Goal: Task Accomplishment & Management: Complete application form

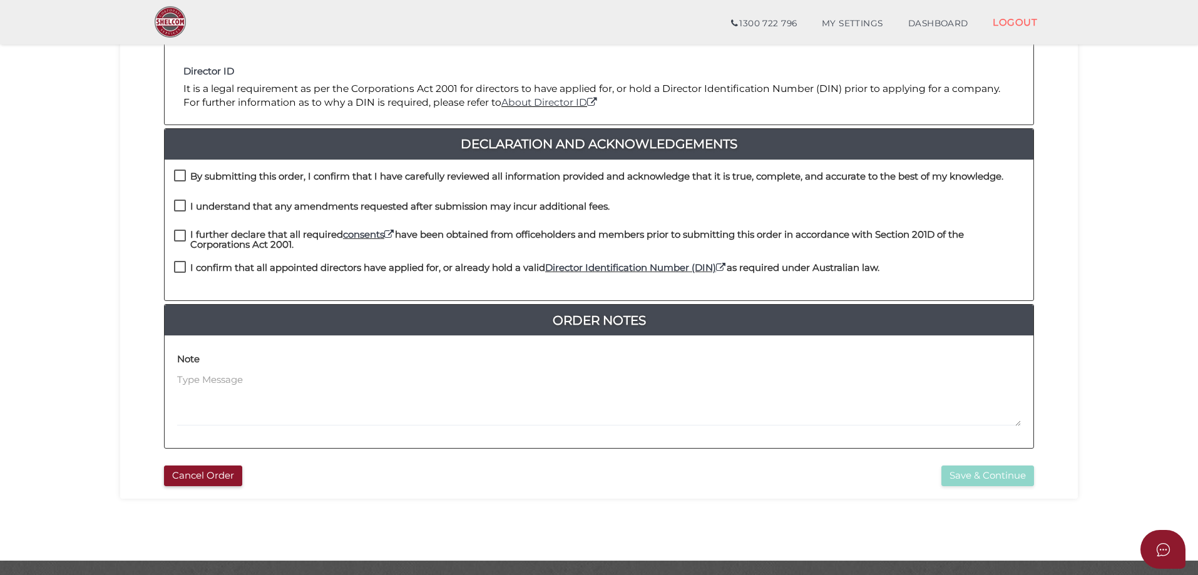
scroll to position [188, 0]
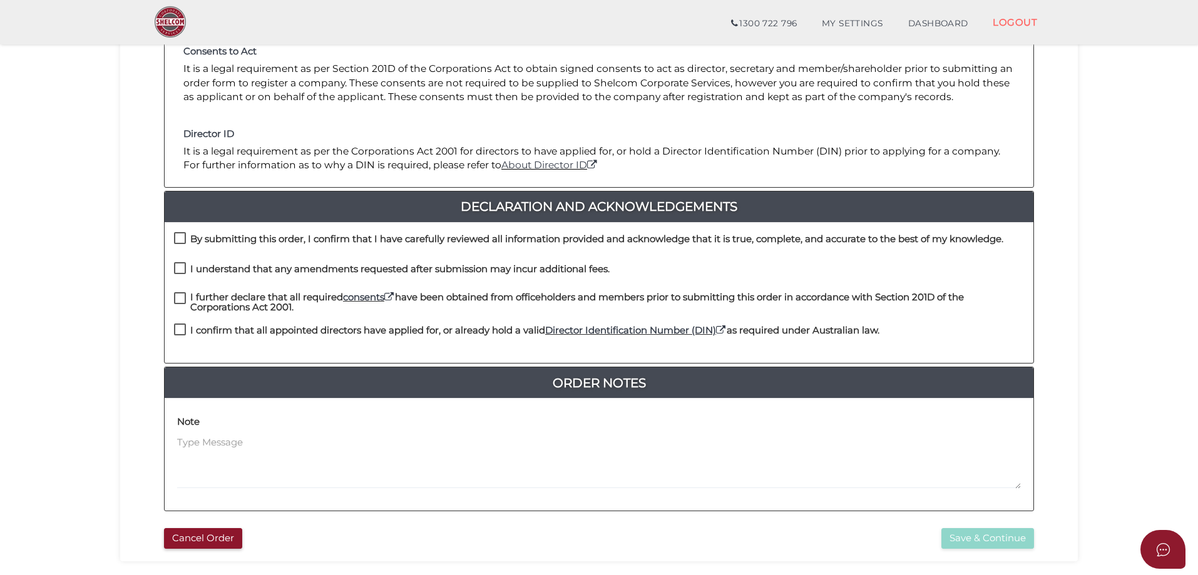
click at [181, 236] on label "By submitting this order, I confirm that I have carefully reviewed all informat…" at bounding box center [588, 242] width 829 height 16
checkbox input "true"
click at [182, 264] on label "I understand that any amendments requested after submission may incur additiona…" at bounding box center [392, 272] width 436 height 16
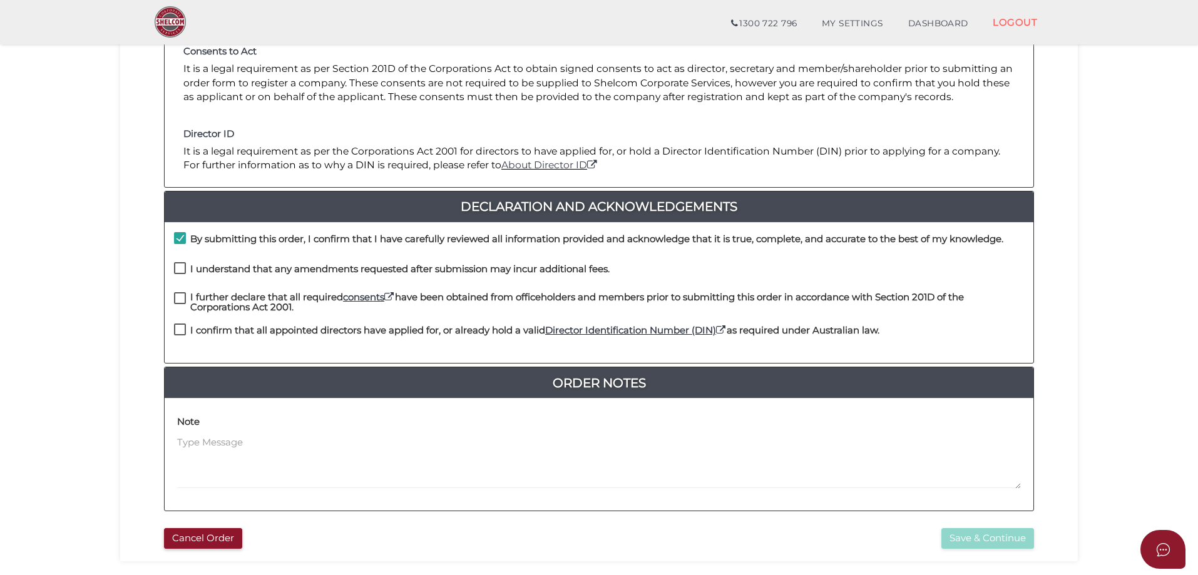
checkbox input "true"
click at [179, 297] on label "I further declare that all required consents have been obtained from officehold…" at bounding box center [599, 300] width 850 height 16
checkbox input "true"
click at [180, 328] on label "I confirm that all appointed directors have applied for, or already hold a vali…" at bounding box center [526, 333] width 705 height 16
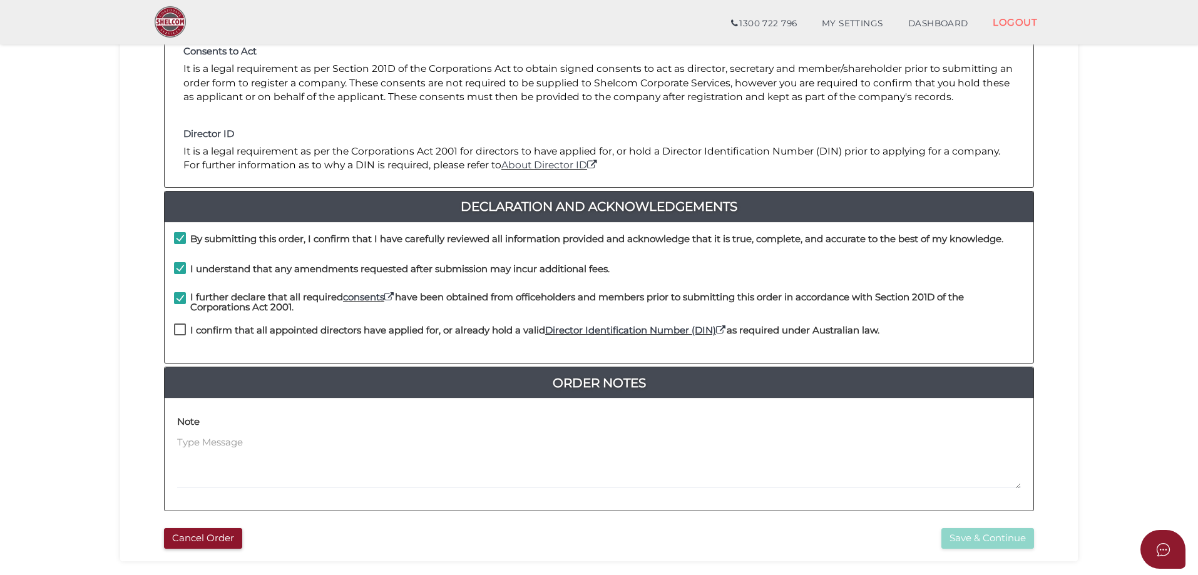
checkbox input "true"
click at [958, 539] on button "Save & Continue" at bounding box center [987, 538] width 93 height 21
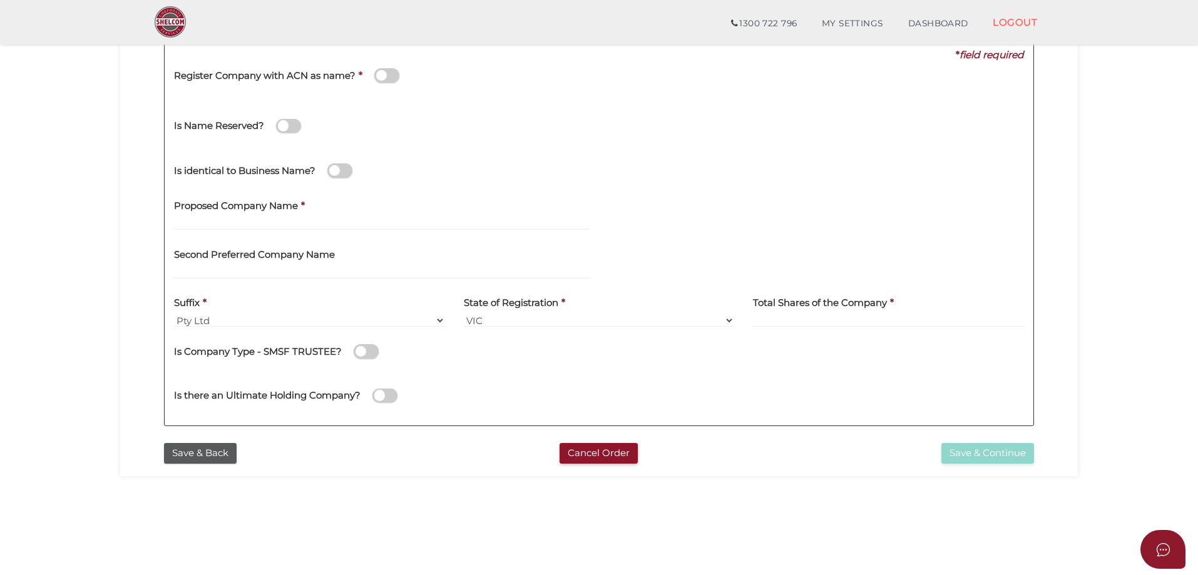
scroll to position [188, 0]
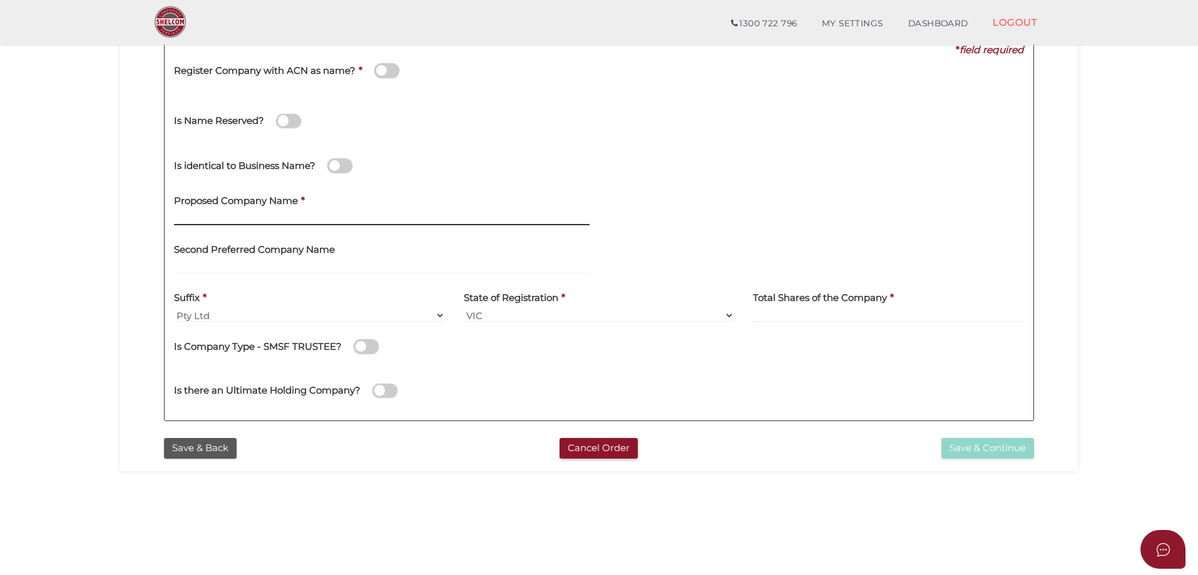
click at [187, 212] on input "text" at bounding box center [382, 219] width 416 height 14
type input "TEAM NIC NAT"
click at [803, 314] on input at bounding box center [888, 316] width 271 height 14
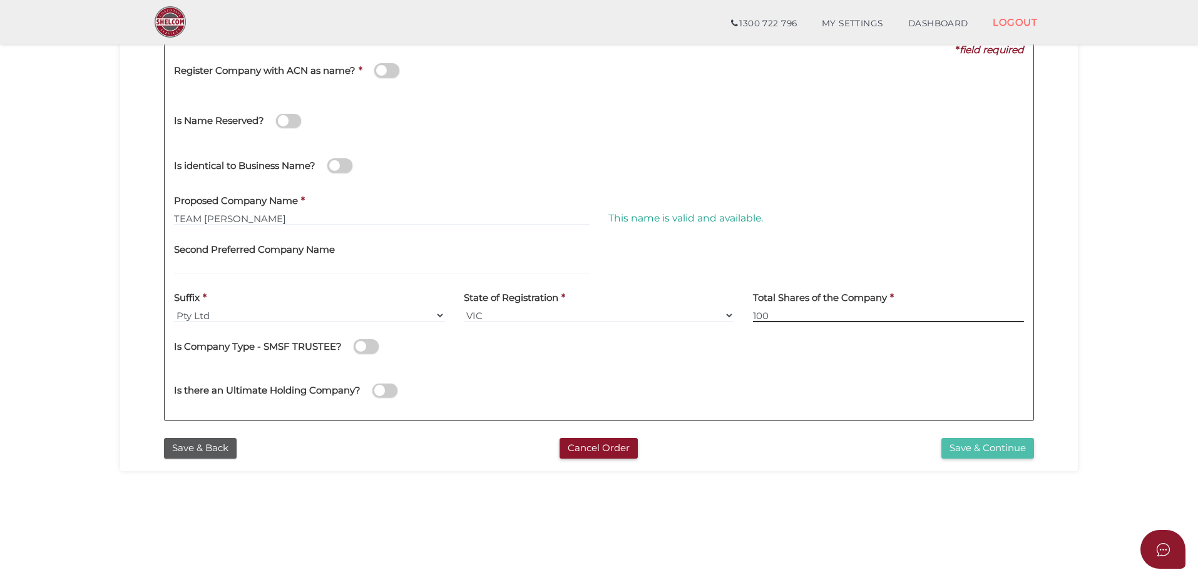
type input "100"
click at [956, 446] on button "Save & Continue" at bounding box center [987, 448] width 93 height 21
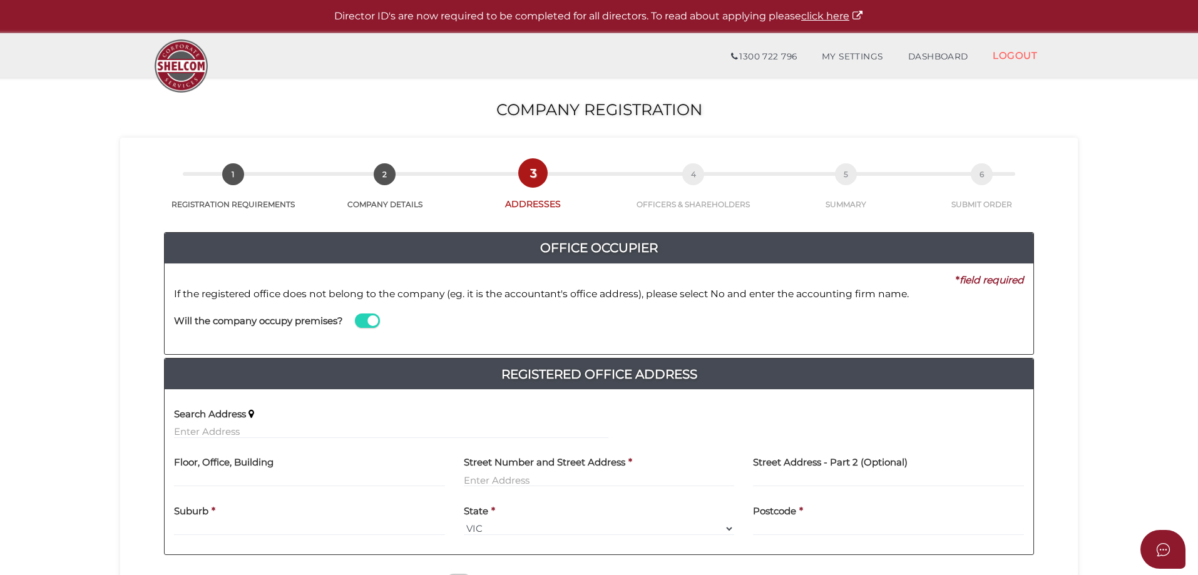
click at [375, 320] on span at bounding box center [367, 321] width 25 height 14
click at [0, 0] on input "checkbox" at bounding box center [0, 0] width 0 height 0
click at [655, 325] on label "Name of Office Occupier" at bounding box center [665, 314] width 115 height 26
click at [370, 318] on span at bounding box center [367, 321] width 25 height 14
click at [0, 0] on input "checkbox" at bounding box center [0, 0] width 0 height 0
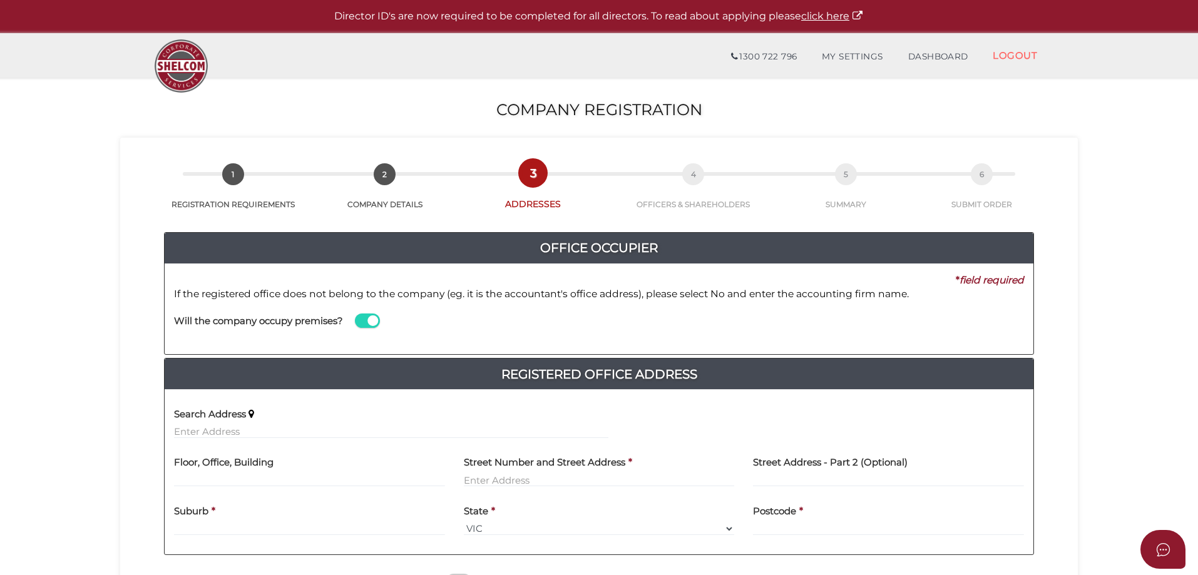
click at [370, 318] on span at bounding box center [367, 321] width 25 height 14
click at [0, 0] on input "checkbox" at bounding box center [0, 0] width 0 height 0
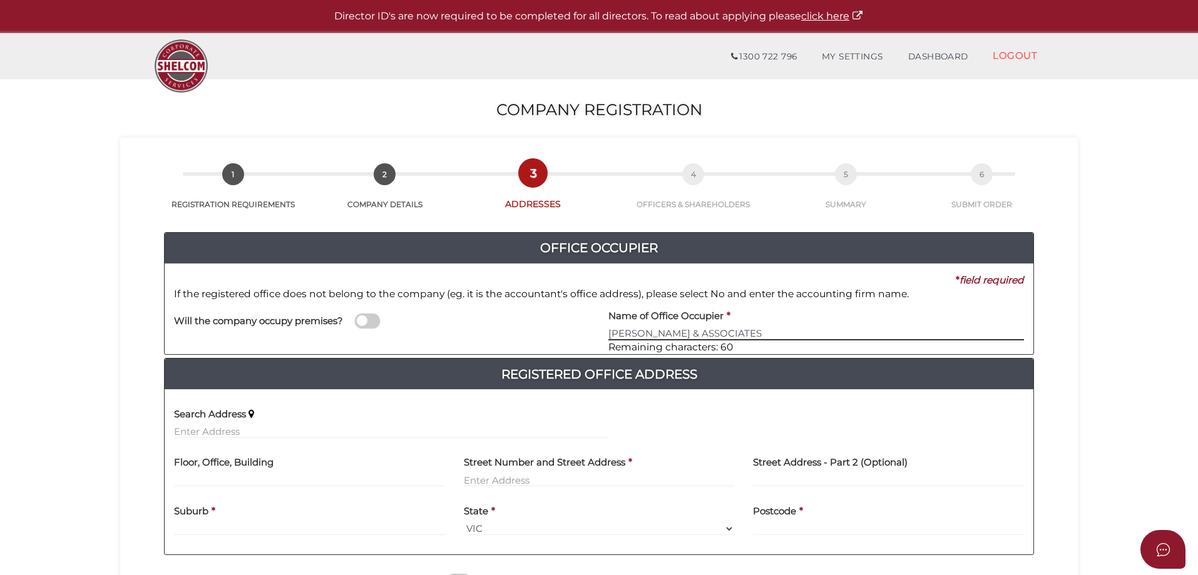
type input "GOLDMAN & ASSOCIATES"
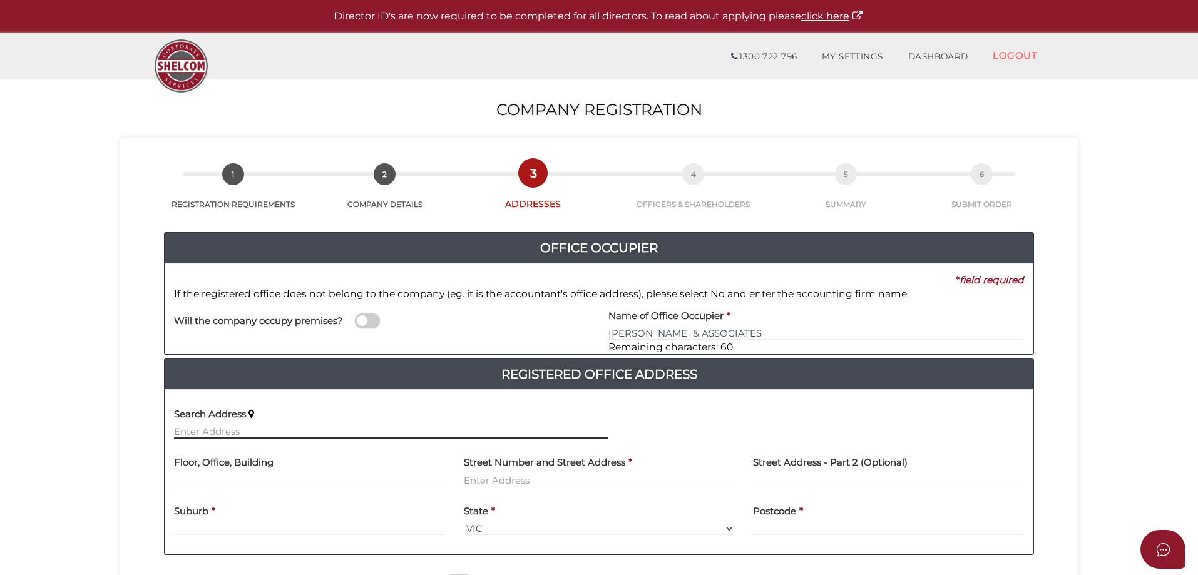
click at [200, 434] on input "text" at bounding box center [391, 432] width 434 height 14
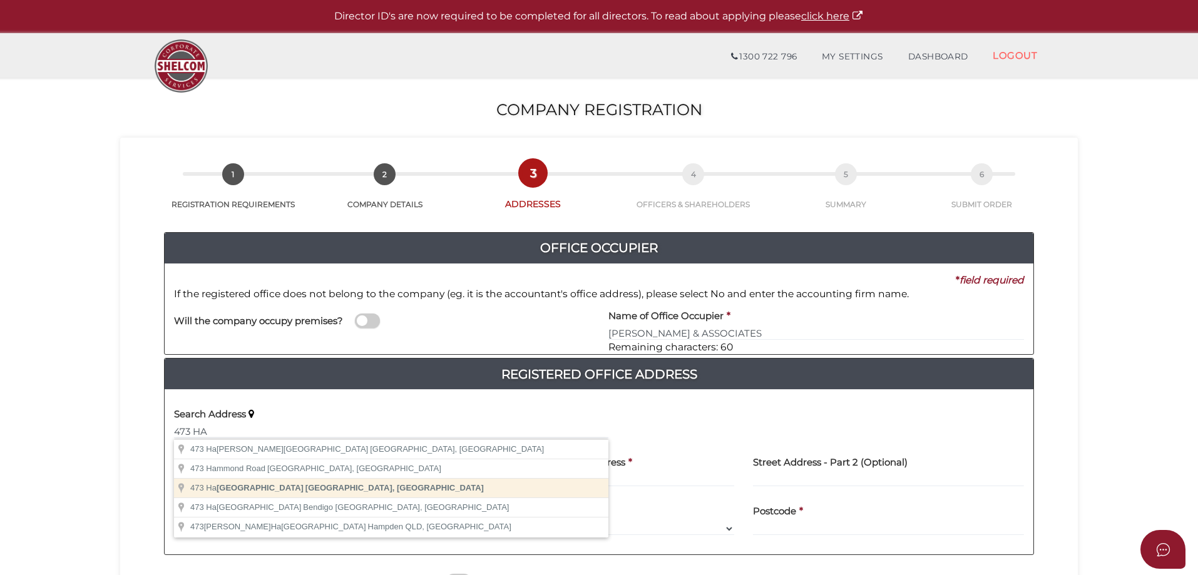
type input "473 Hawthorn Road, Caulfield South VIC, Australia"
type input "473 Hawthorn Road"
type input "Caulfield South"
select select "VIC"
type input "3162"
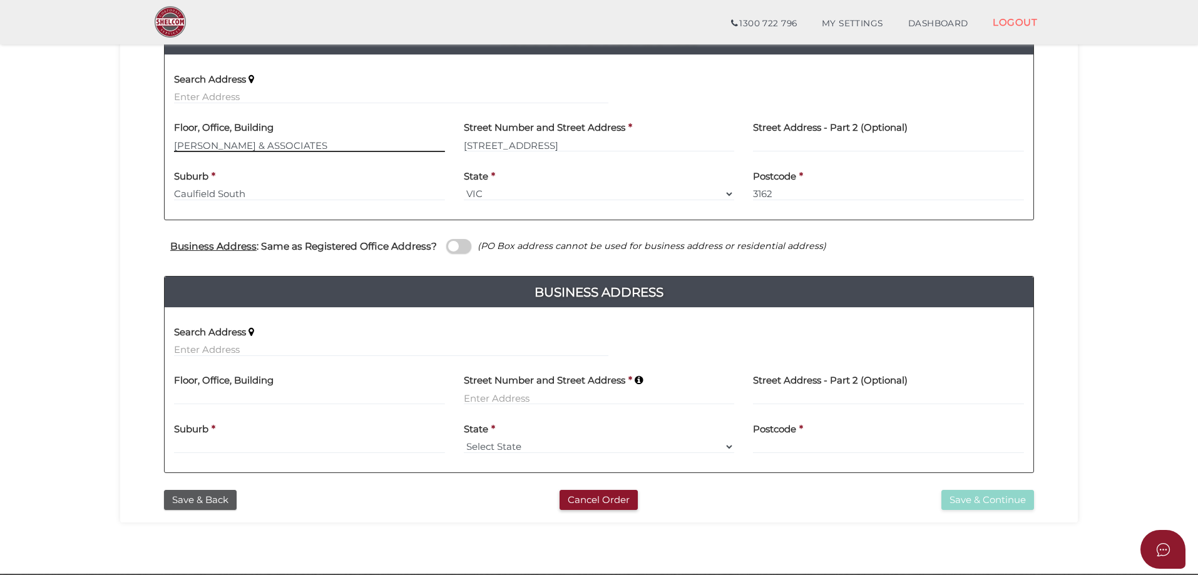
scroll to position [337, 0]
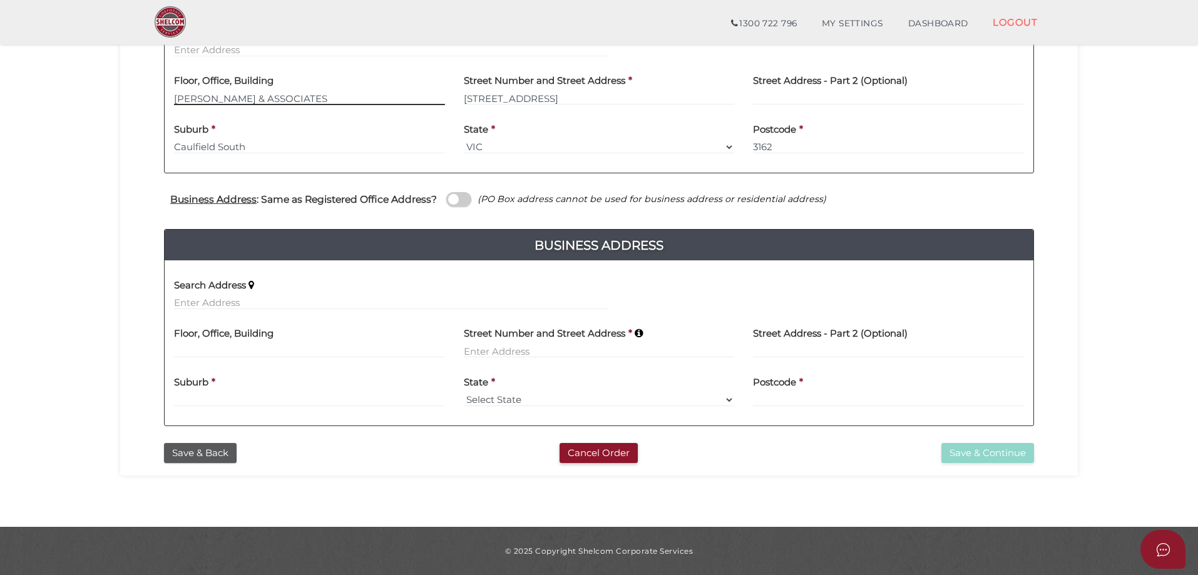
type input "GOLDMAN & ASSOCIATES"
click at [197, 304] on input "text" at bounding box center [391, 303] width 434 height 14
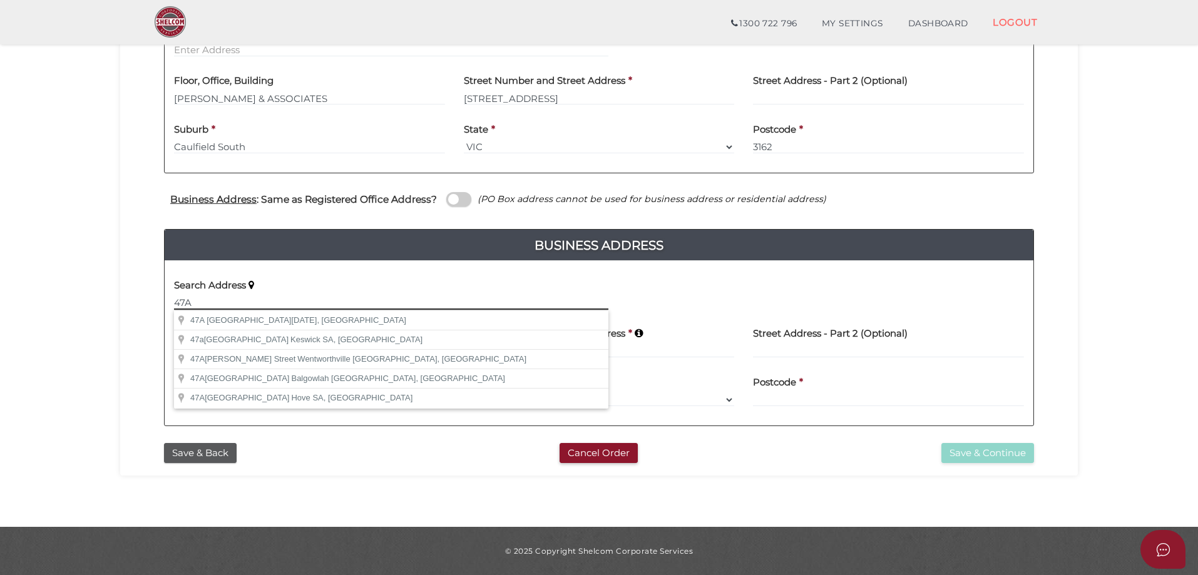
drag, startPoint x: 197, startPoint y: 304, endPoint x: 212, endPoint y: 300, distance: 16.2
click at [212, 300] on input "47A" at bounding box center [391, 303] width 434 height 14
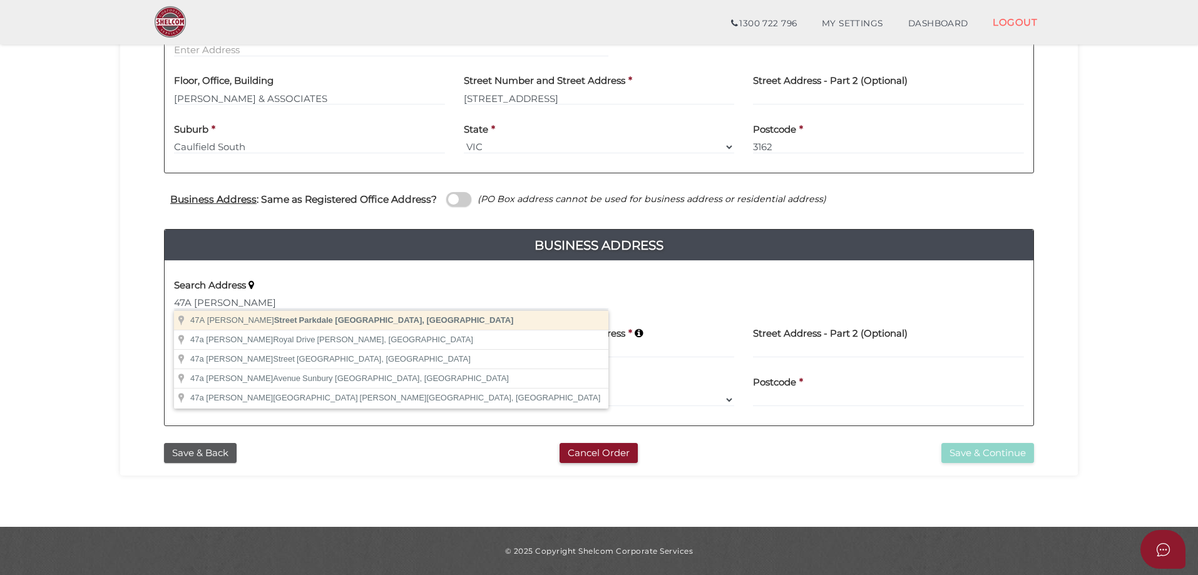
type input "47A Keith Street, Parkdale VIC, Australia"
type input "47A Keith Street"
type input "Parkdale"
select select "VIC"
type input "3195"
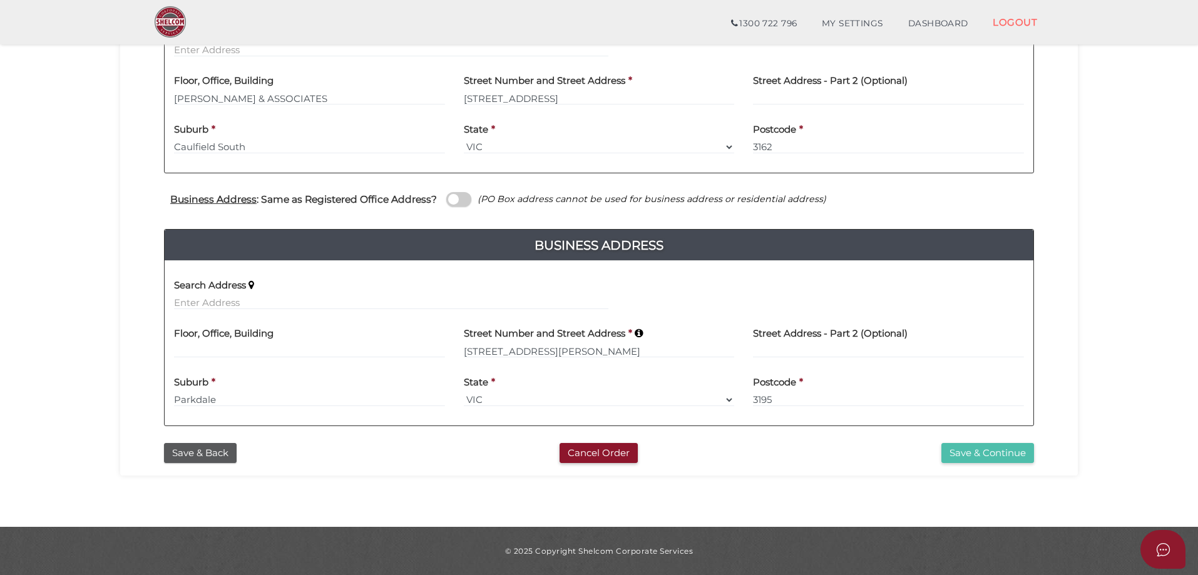
click at [963, 452] on button "Save & Continue" at bounding box center [987, 453] width 93 height 21
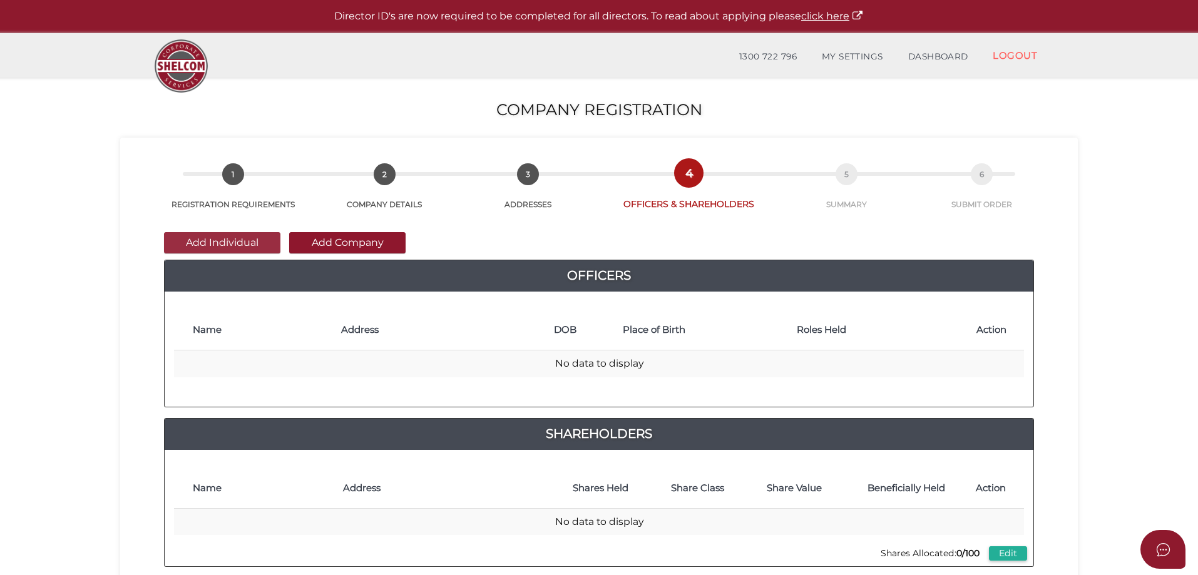
click at [220, 241] on button "Add Individual" at bounding box center [222, 242] width 116 height 21
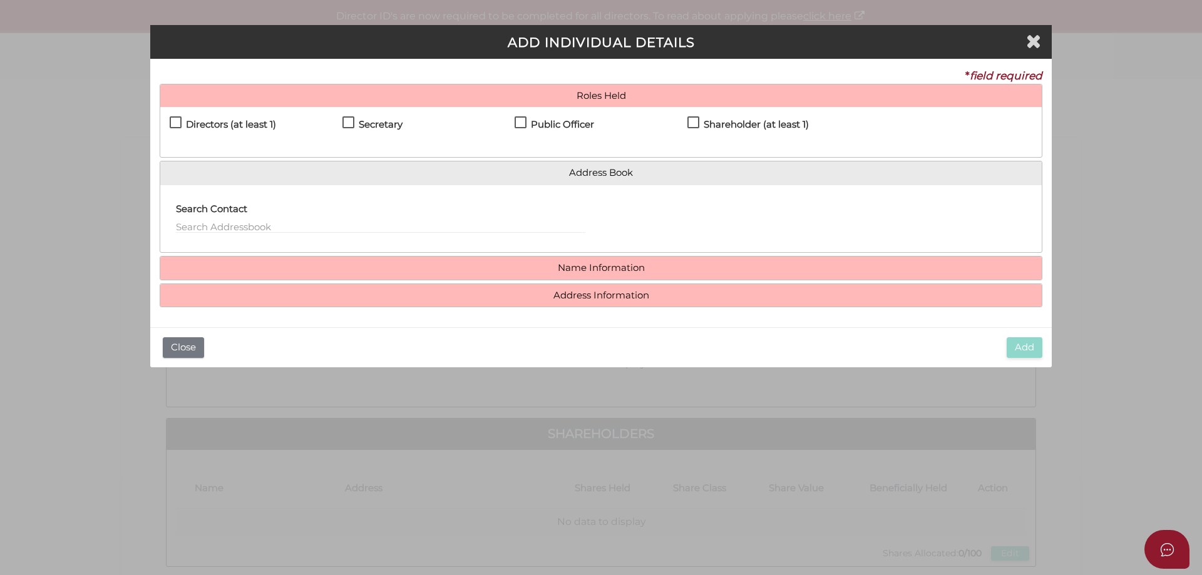
click at [175, 121] on label "Directors (at least 1)" at bounding box center [223, 128] width 106 height 16
checkbox input "true"
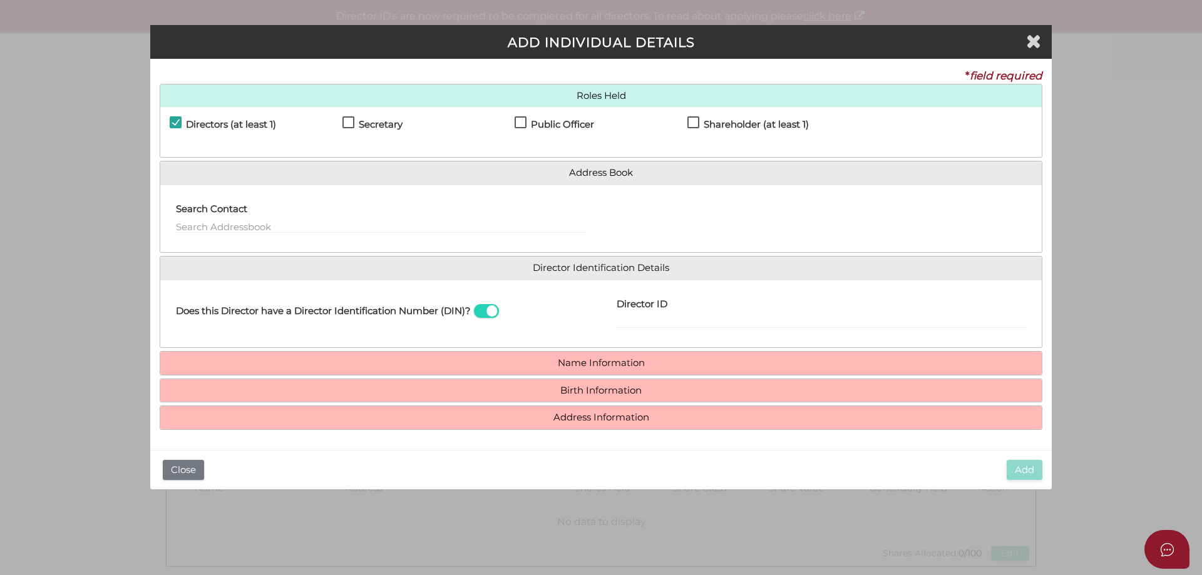
click at [345, 121] on label "Secretary" at bounding box center [372, 128] width 60 height 16
checkbox input "true"
click at [516, 122] on label "Public Officer" at bounding box center [553, 128] width 79 height 16
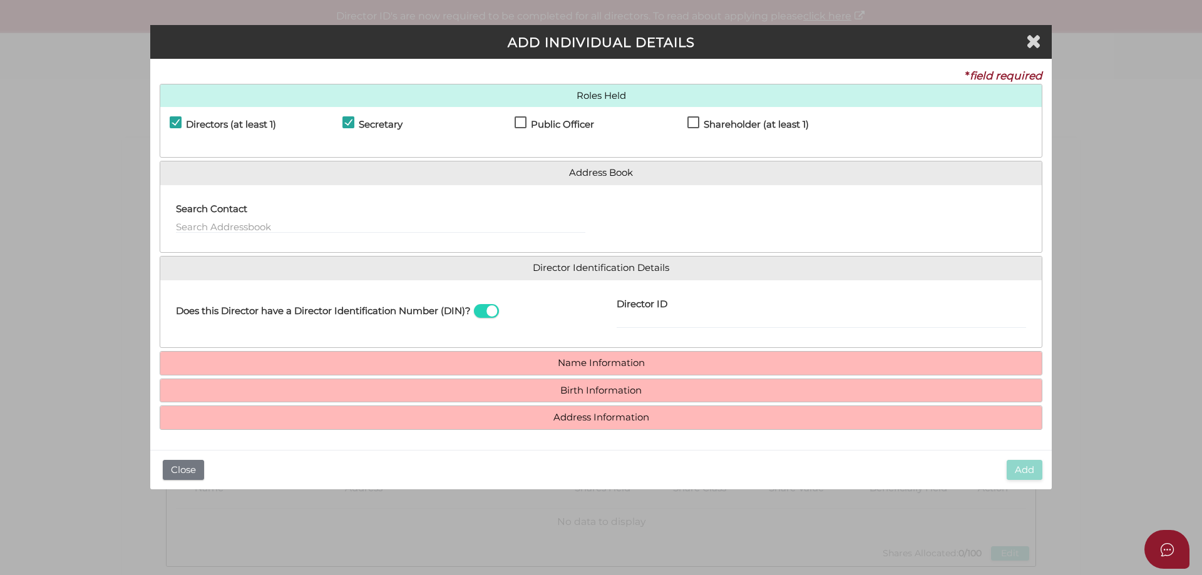
checkbox input "true"
click at [693, 120] on label "Shareholder (at least 1)" at bounding box center [747, 128] width 121 height 16
checkbox input "true"
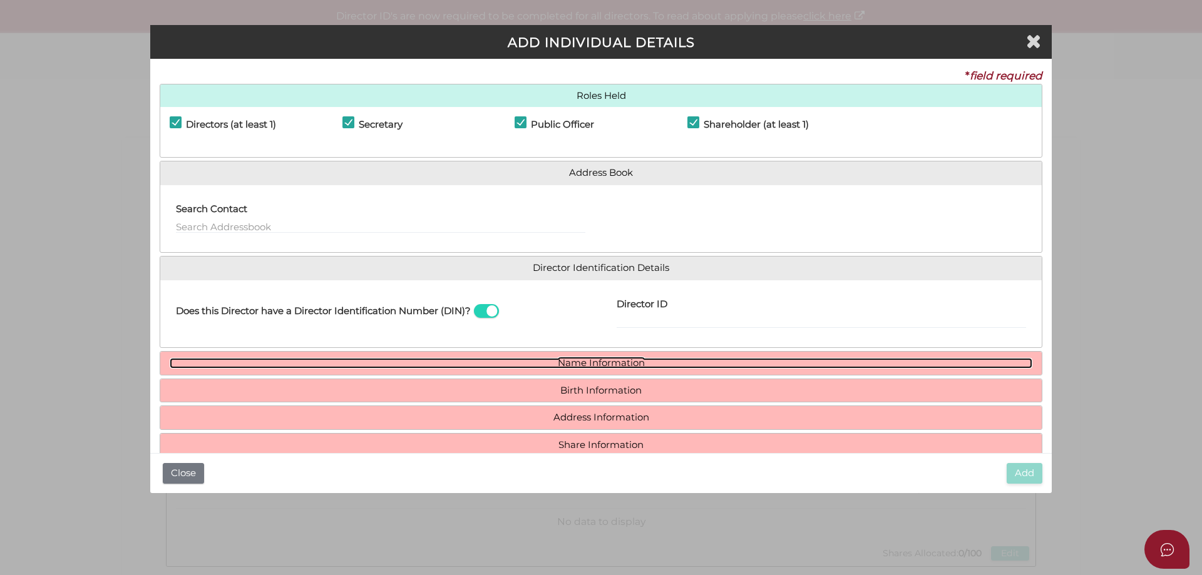
click at [578, 363] on link "Name Information" at bounding box center [601, 363] width 862 height 11
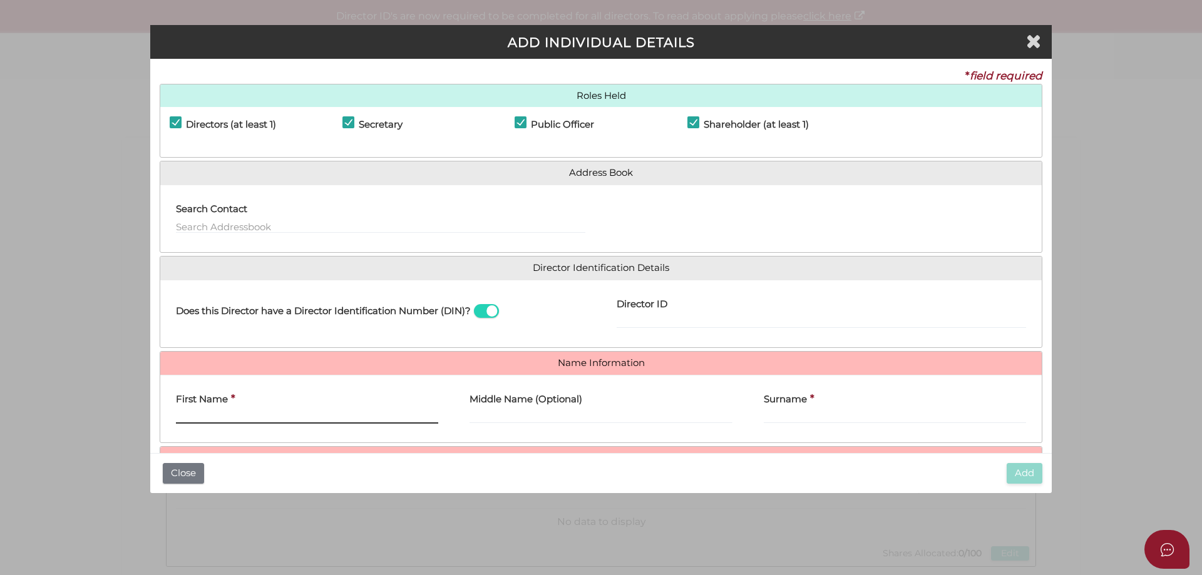
click at [233, 412] on input "First Name" at bounding box center [307, 417] width 262 height 14
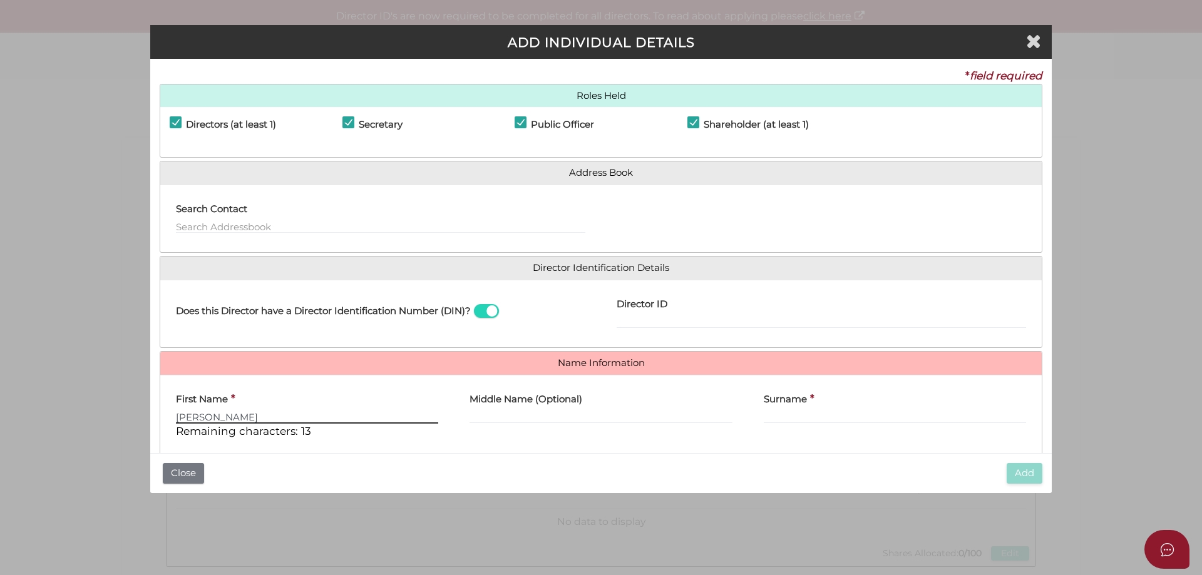
type input "NATALIE"
click at [750, 412] on div "Surname *" at bounding box center [895, 417] width 294 height 64
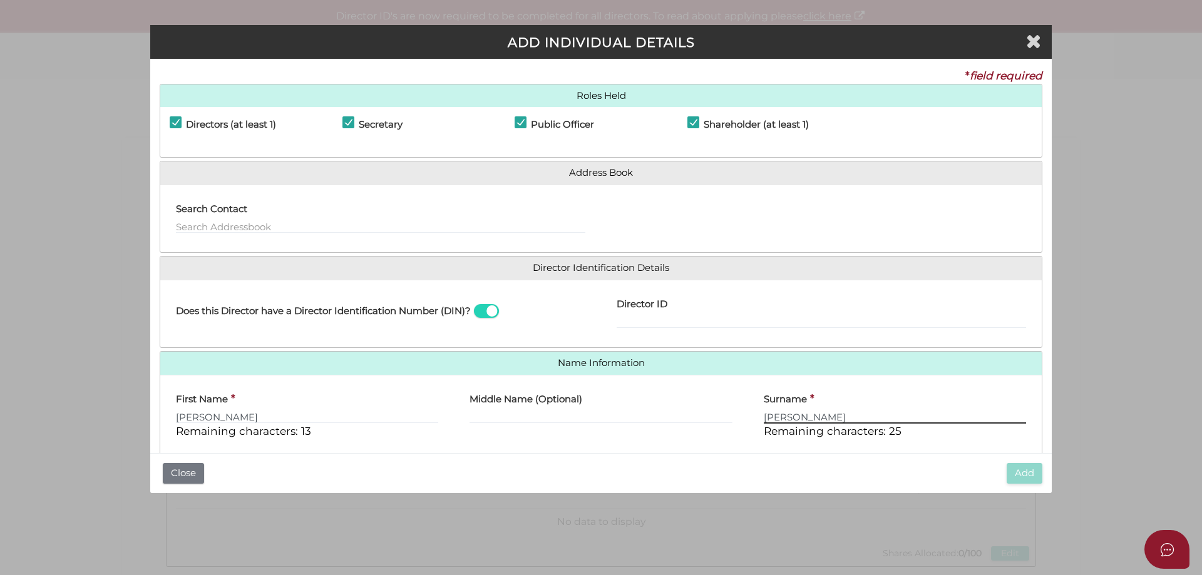
type input "JONES"
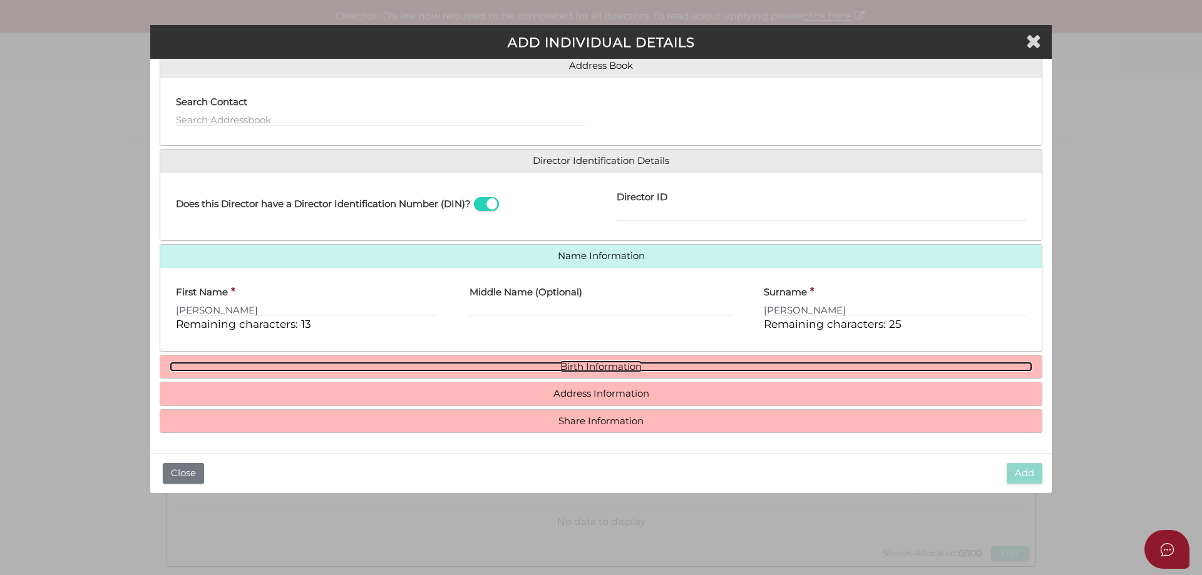
click at [608, 364] on link "Birth Information" at bounding box center [601, 367] width 862 height 11
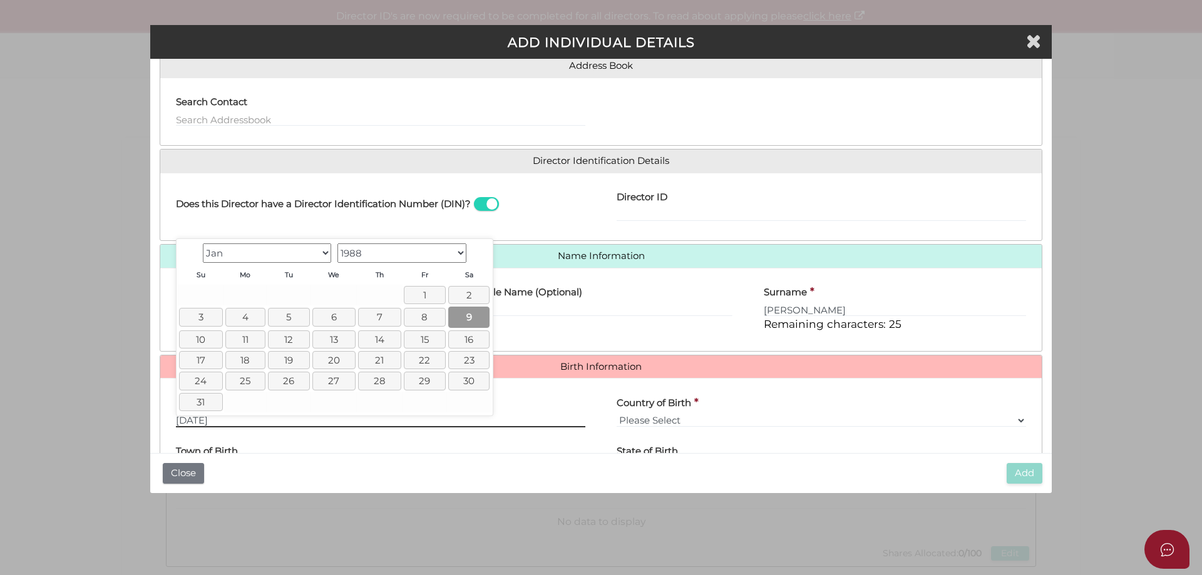
type input "09/01/1988"
click at [462, 309] on link "9" at bounding box center [469, 317] width 42 height 21
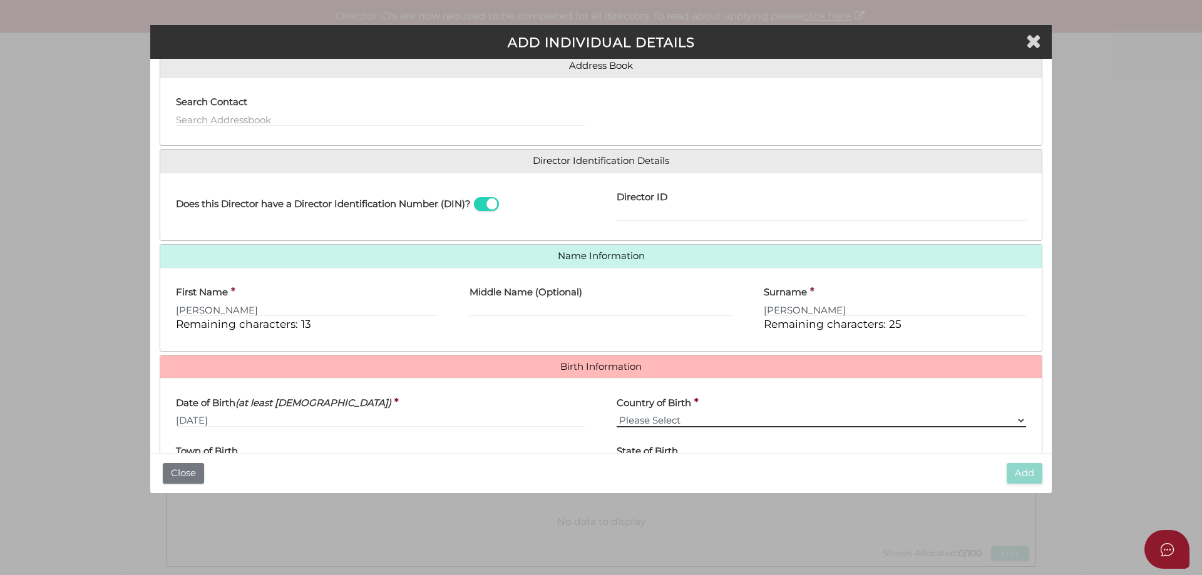
click at [789, 418] on select "Please Select v Australia Afghanistan Albania Algeria American Samoa Andorra An…" at bounding box center [820, 421] width 409 height 14
select select "Australia"
click at [616, 414] on select "Please Select v Australia Afghanistan Albania Algeria American Samoa Andorra An…" at bounding box center [820, 421] width 409 height 14
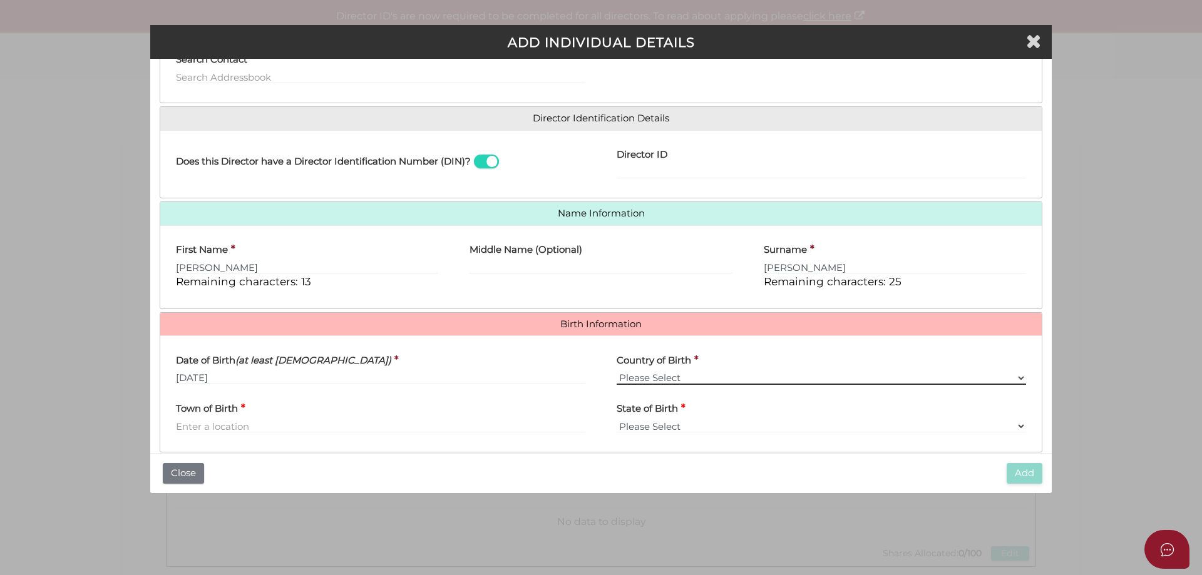
scroll to position [223, 0]
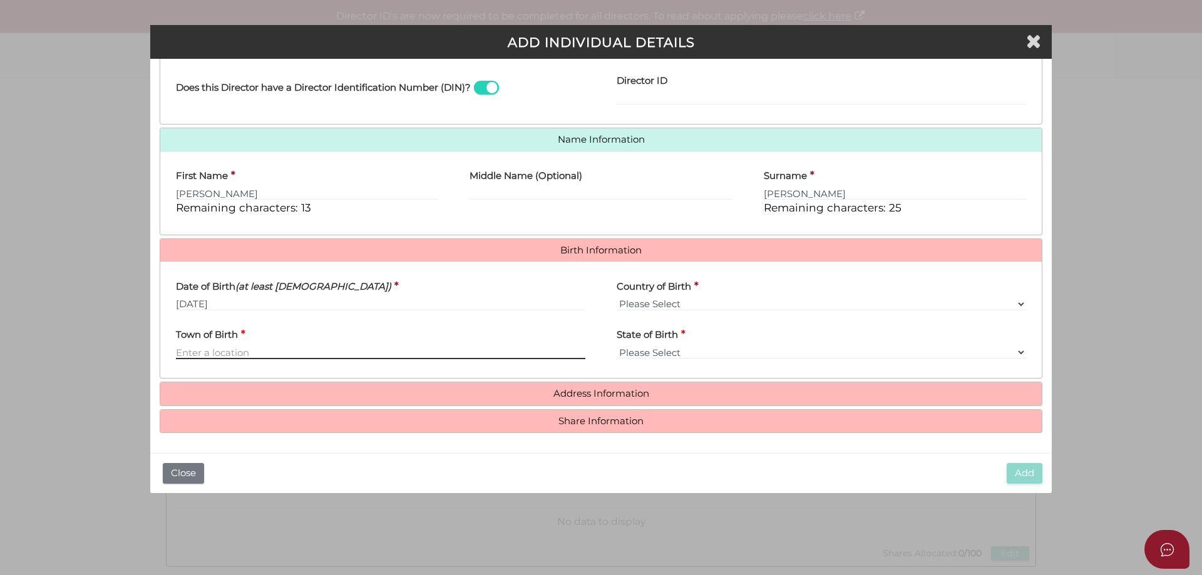
click at [298, 351] on input "Town of Birth" at bounding box center [380, 352] width 409 height 14
type input "Melbourne"
select select "VIC"
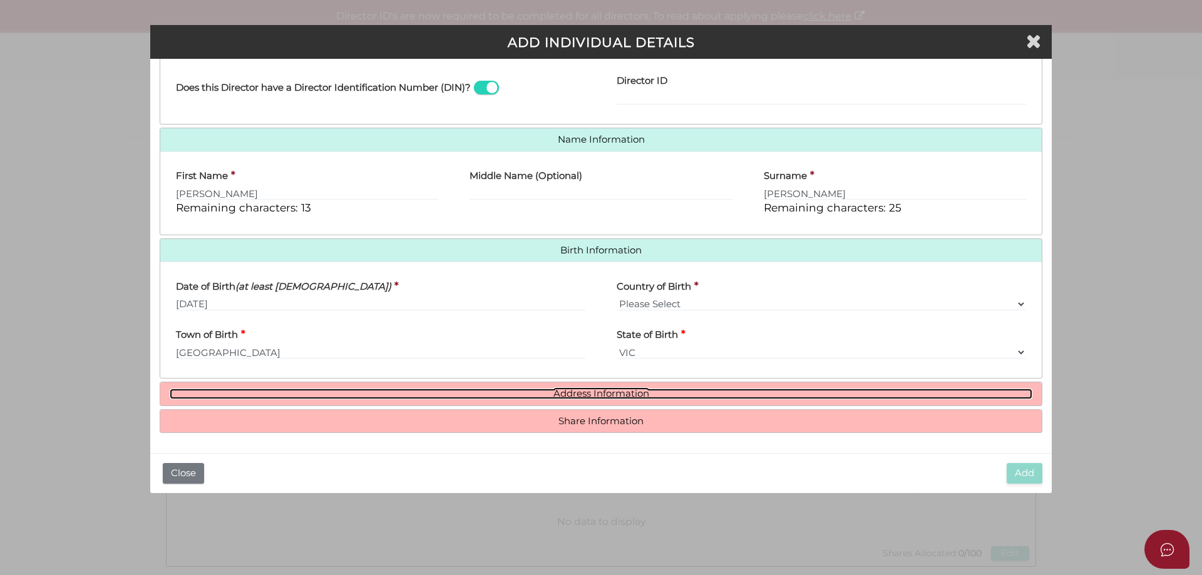
click at [578, 392] on link "Address Information" at bounding box center [601, 394] width 862 height 11
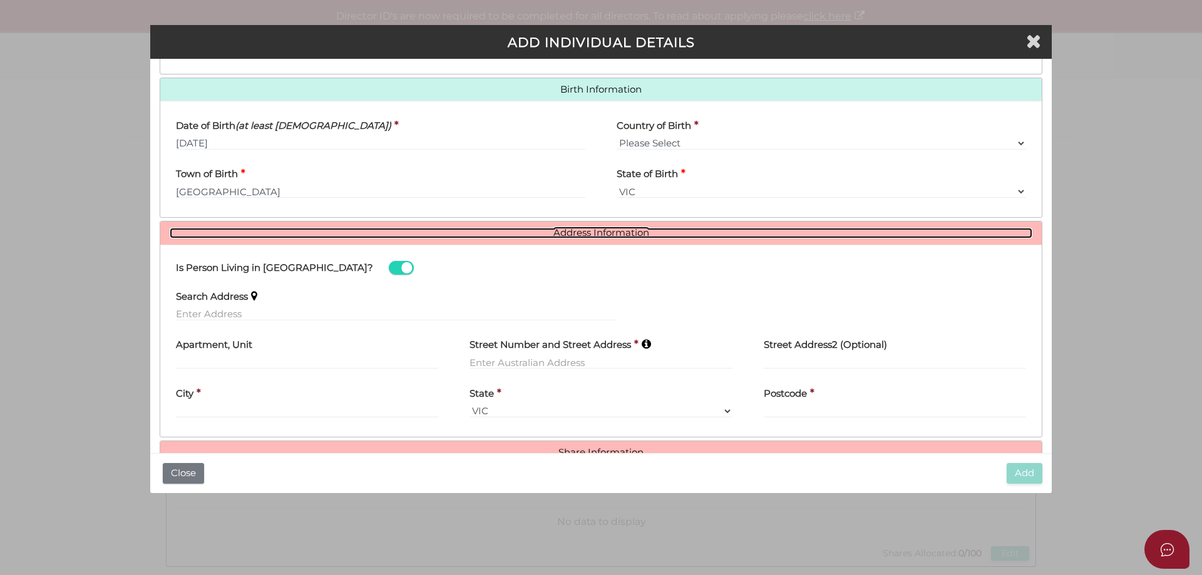
scroll to position [416, 0]
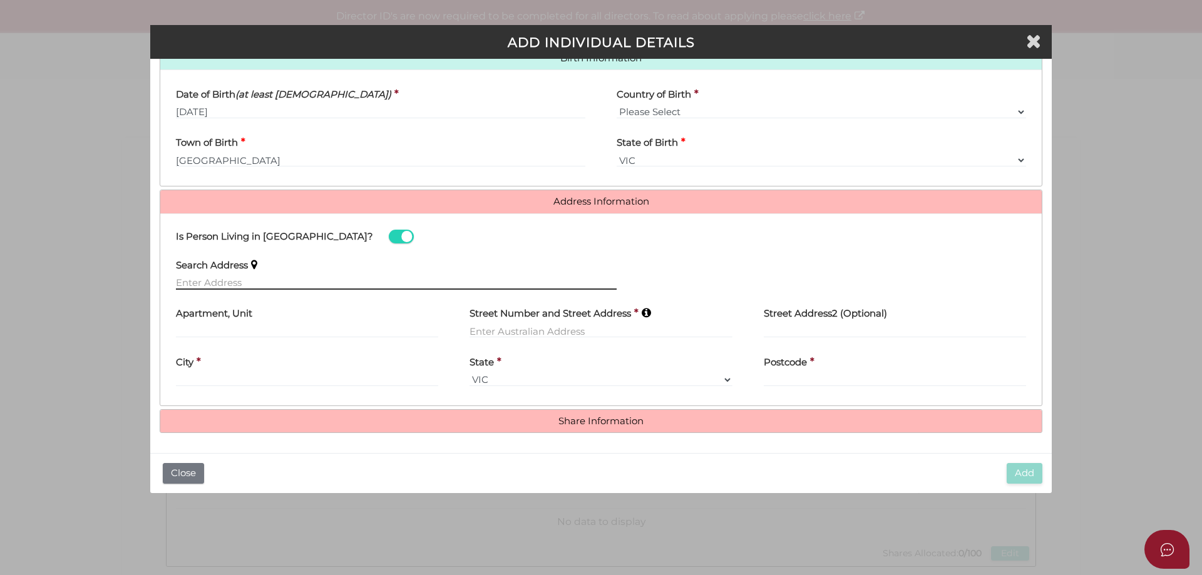
click at [198, 278] on input "text" at bounding box center [396, 283] width 441 height 14
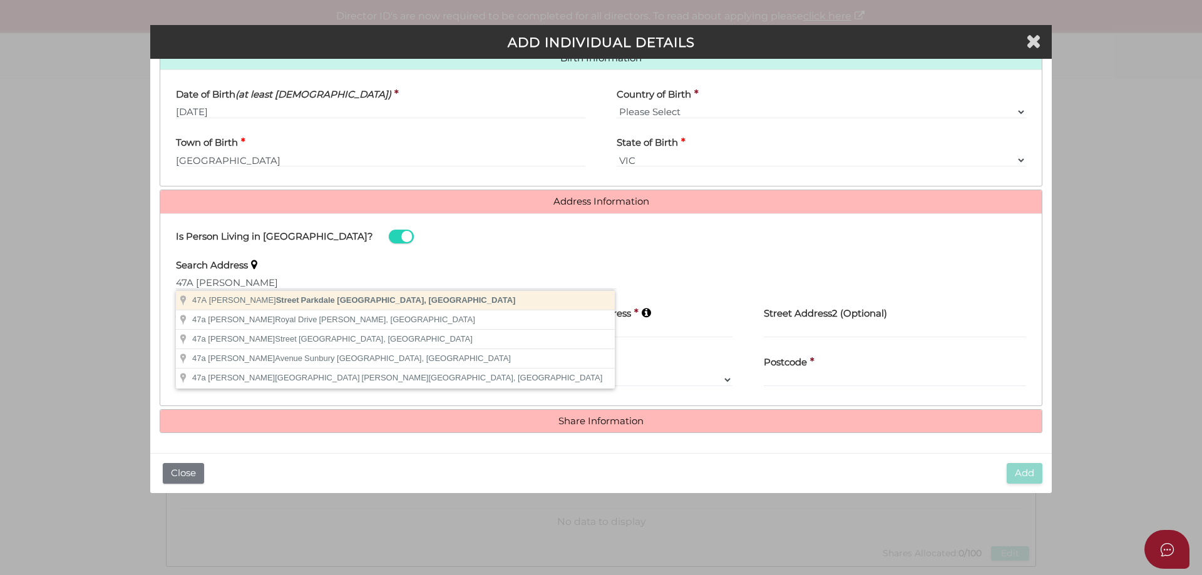
type input "47A Keith Street, Parkdale VIC, Australia"
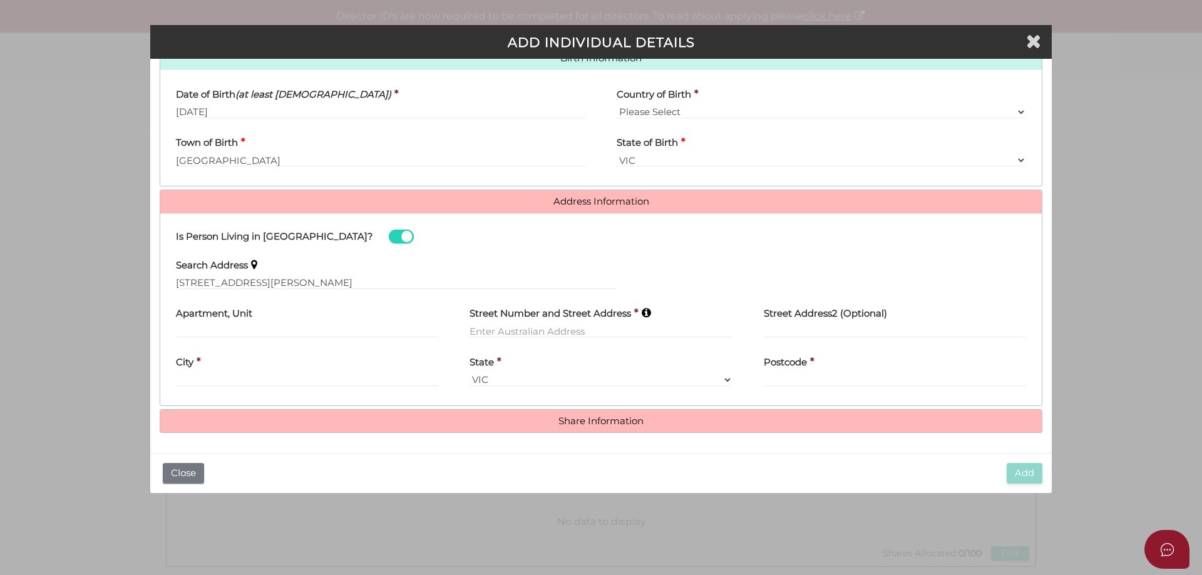
type input "47A Keith Street"
type input "Parkdale"
select select "VIC"
type input "3195"
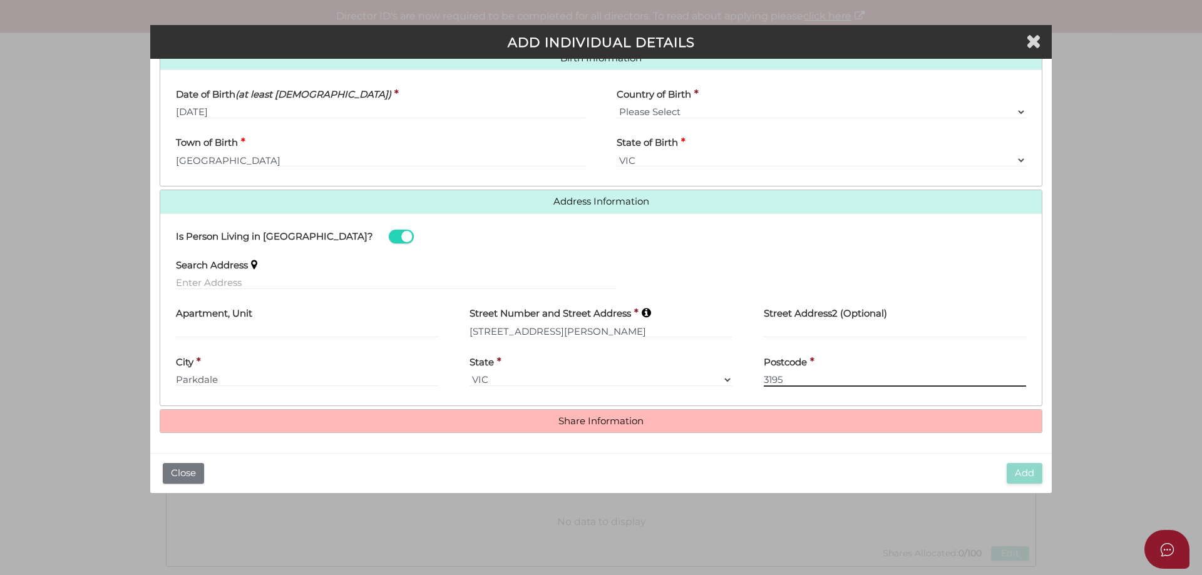
click at [792, 377] on input "3195" at bounding box center [895, 380] width 262 height 14
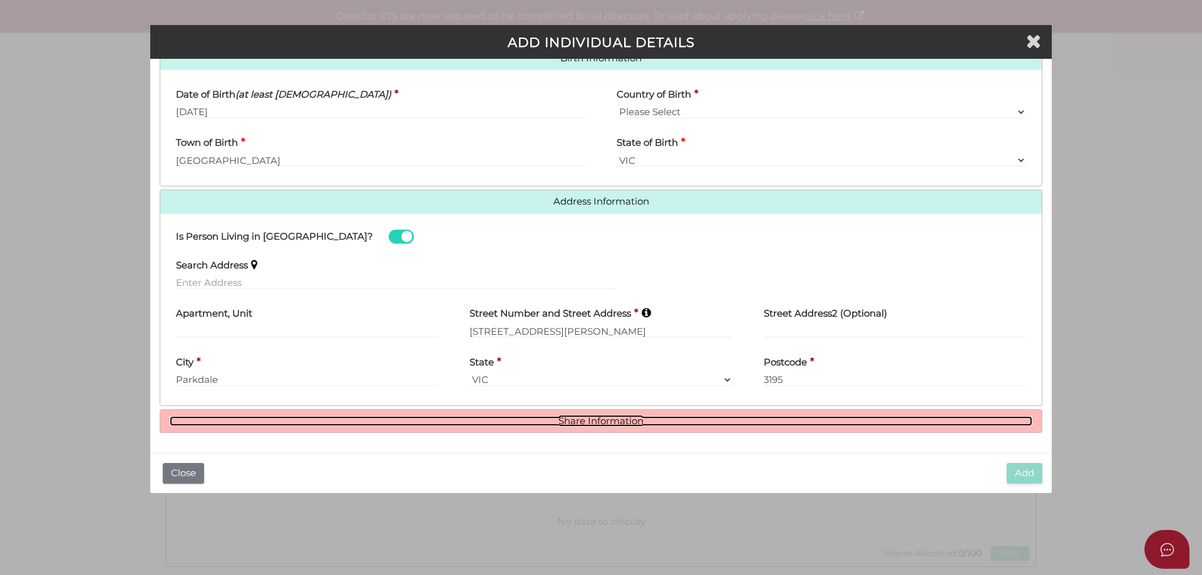
click at [579, 417] on link "Share Information" at bounding box center [601, 421] width 862 height 11
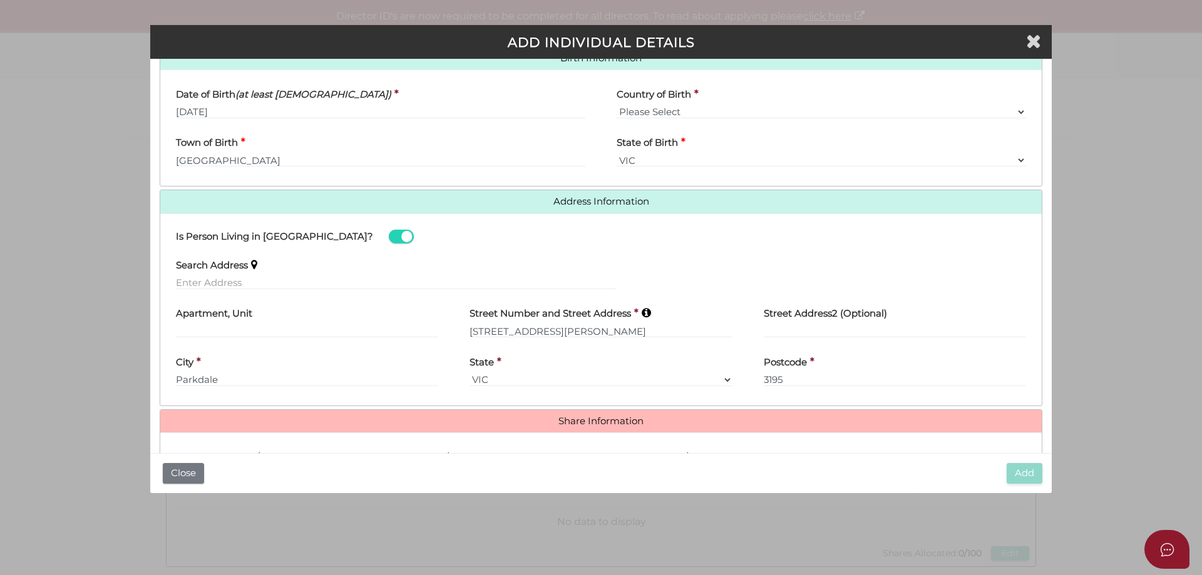
scroll to position [568, 0]
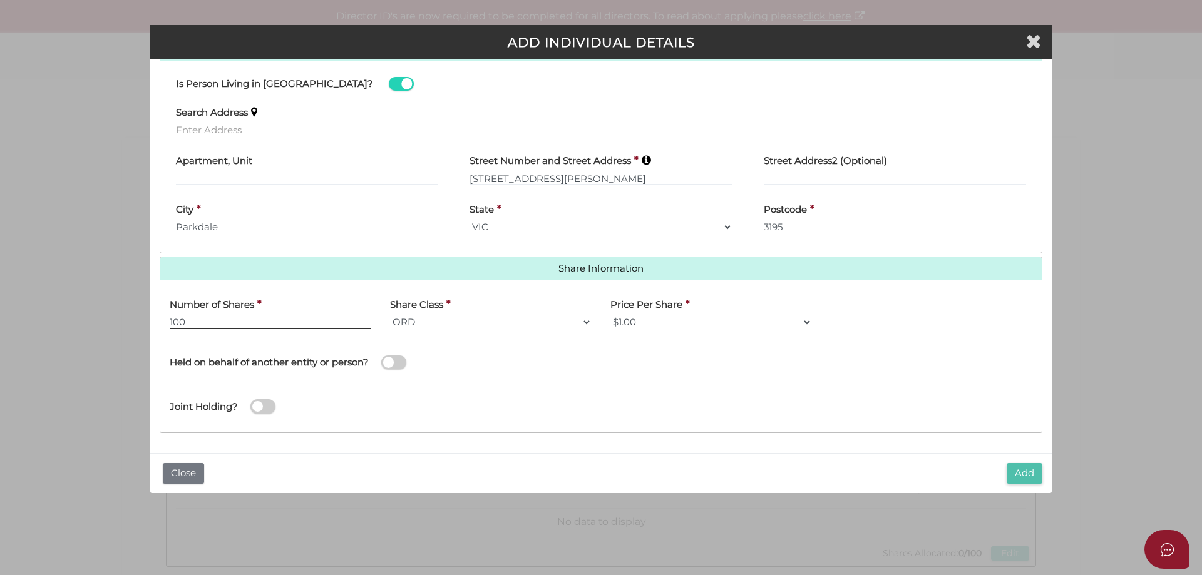
type input "100"
click at [1021, 473] on button "Add" at bounding box center [1024, 473] width 36 height 21
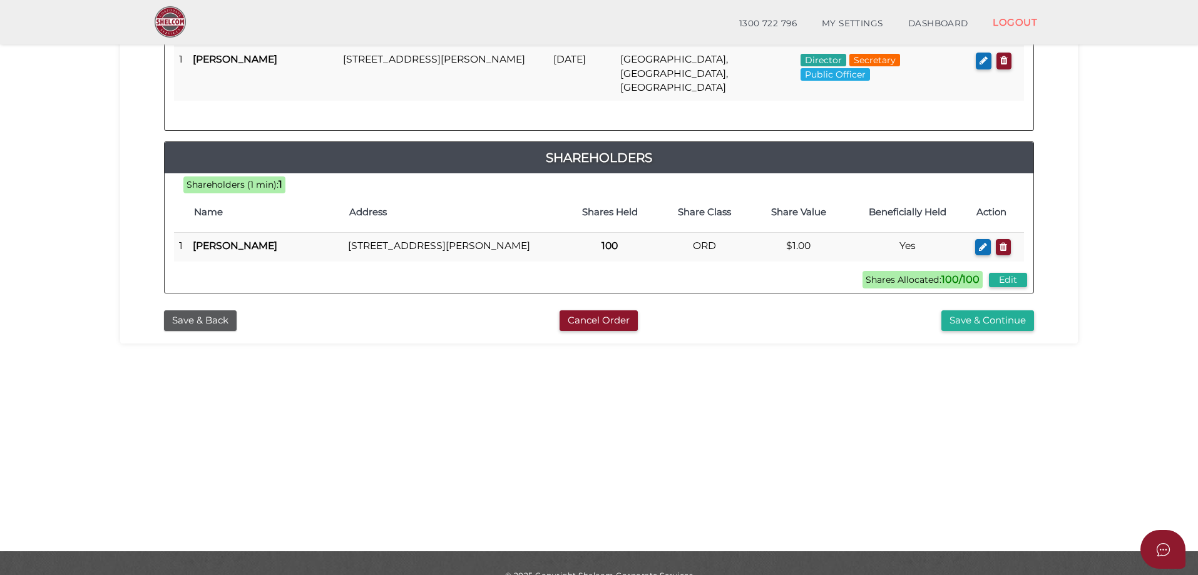
scroll to position [284, 0]
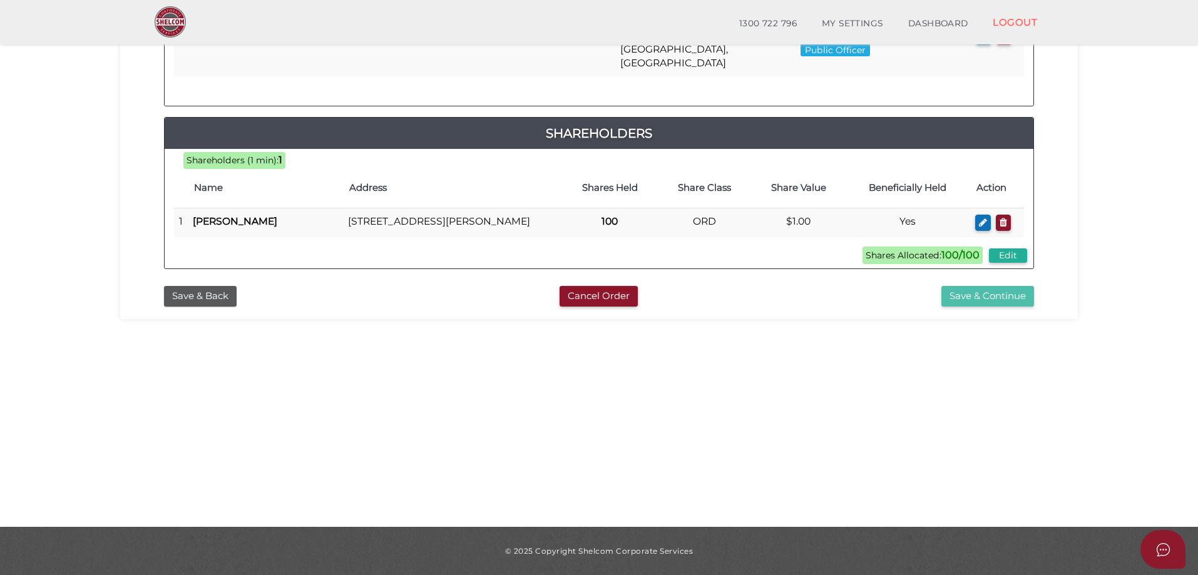
click at [985, 292] on button "Save & Continue" at bounding box center [987, 296] width 93 height 21
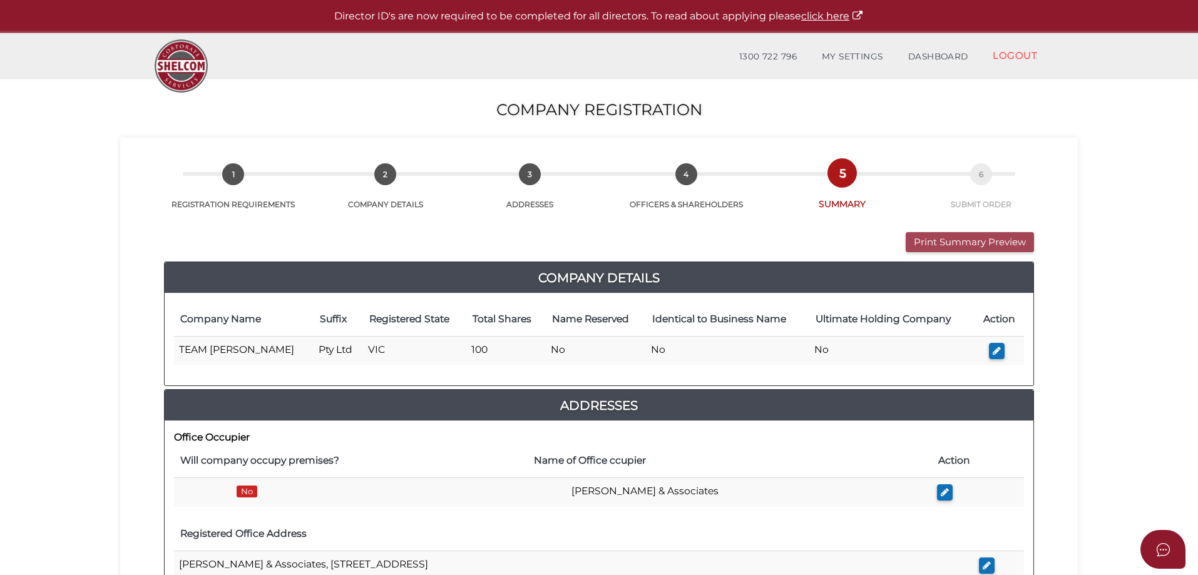
click at [934, 235] on button "Print Summary Preview" at bounding box center [970, 242] width 128 height 21
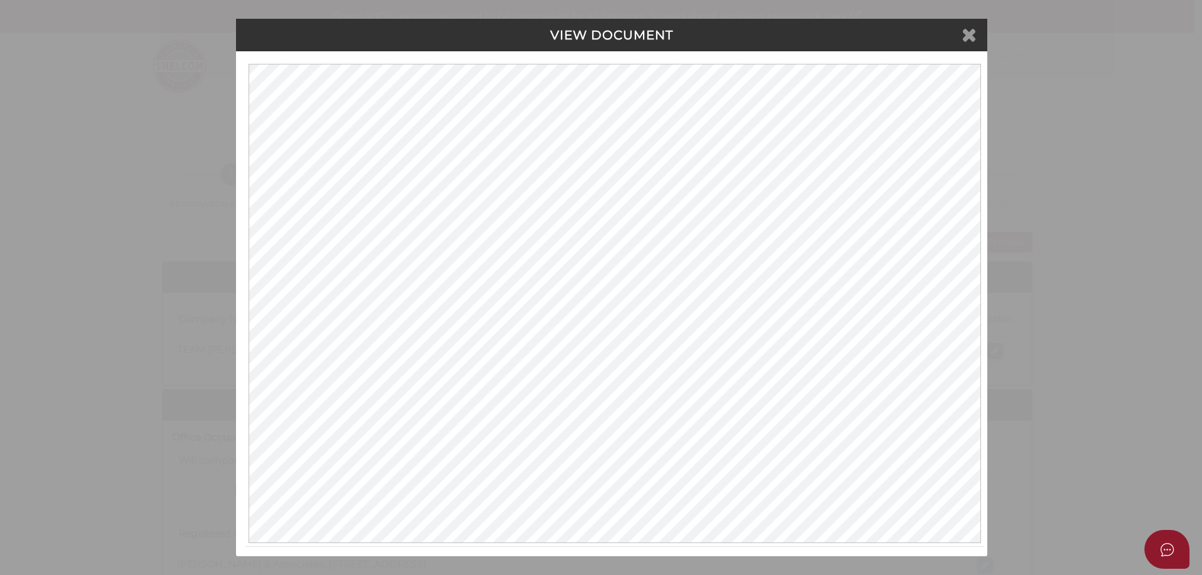
click at [963, 33] on icon at bounding box center [968, 34] width 15 height 19
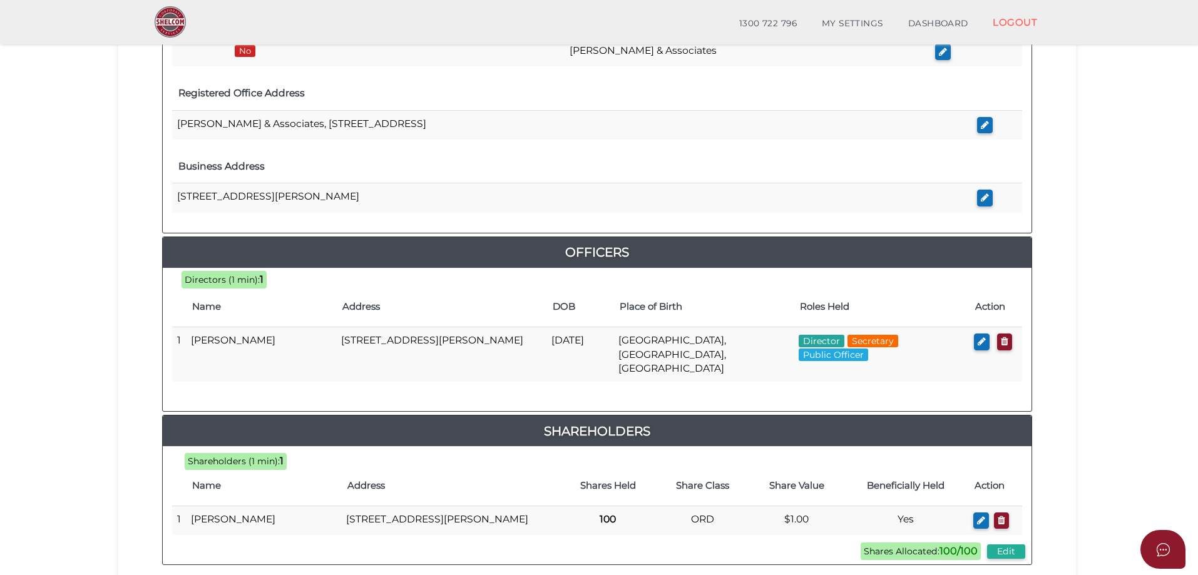
scroll to position [533, 0]
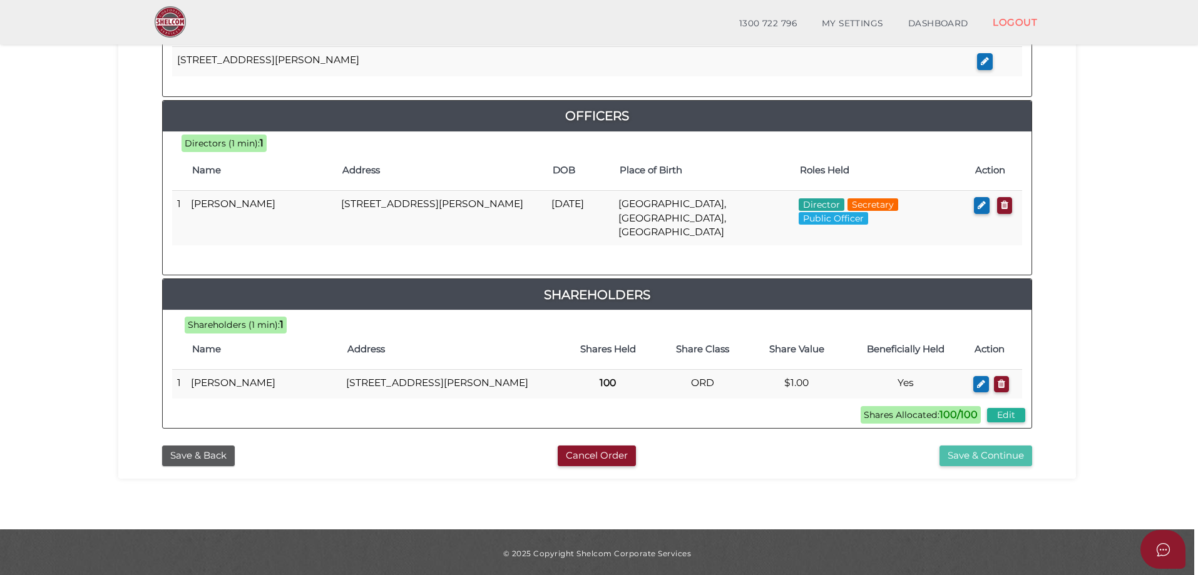
click at [972, 451] on button "Save & Continue" at bounding box center [985, 456] width 93 height 21
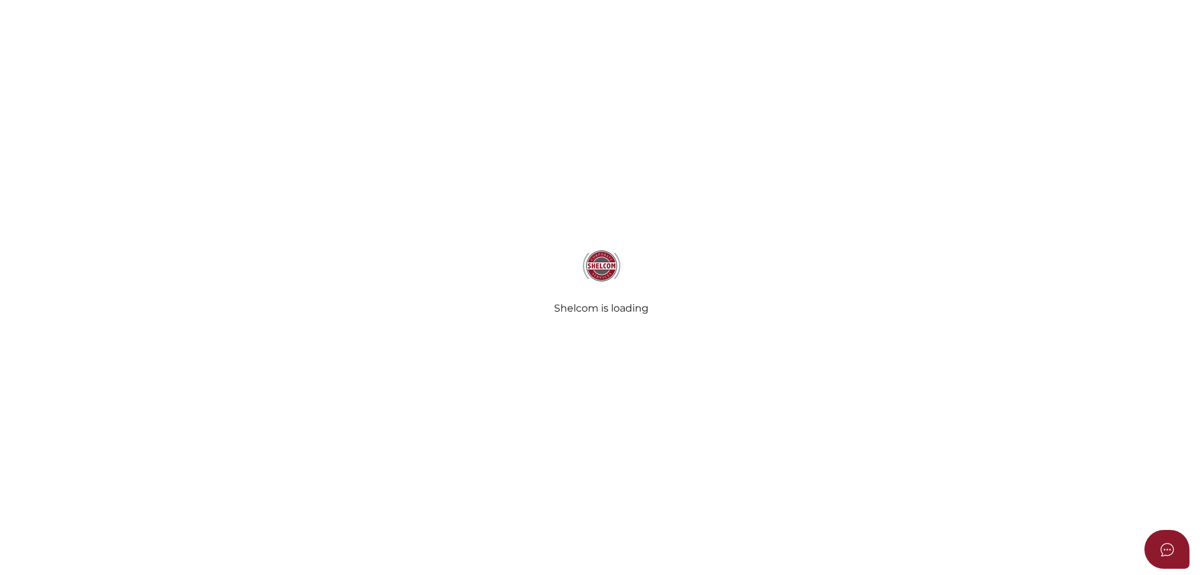
select select "Comb Binding"
radio input "true"
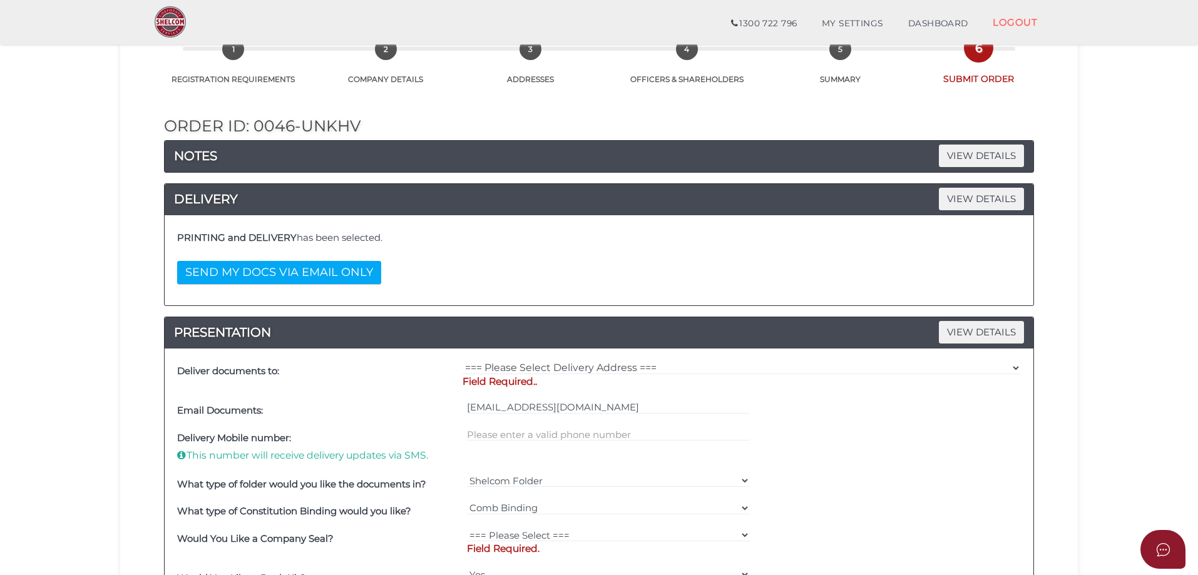
scroll to position [188, 0]
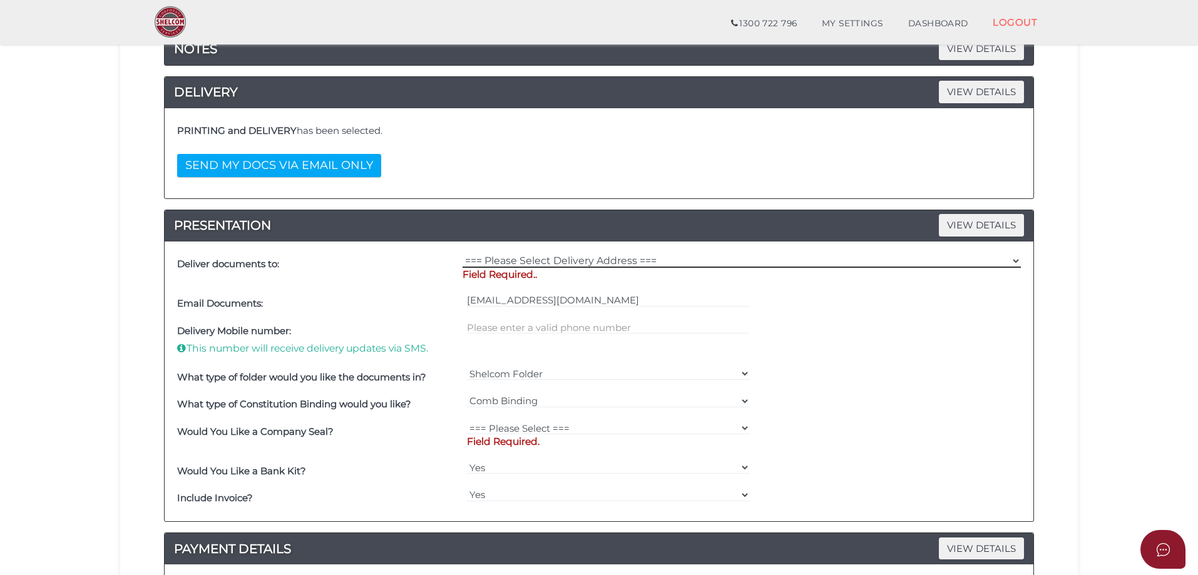
click at [1012, 258] on select "=== Please Select Delivery Address === (User Address - [PERSON_NAME]) [STREET_A…" at bounding box center [741, 261] width 558 height 14
select select "0"
click at [462, 254] on select "=== Please Select Delivery Address === (User Address - [PERSON_NAME]) [STREET_A…" at bounding box center [741, 261] width 558 height 14
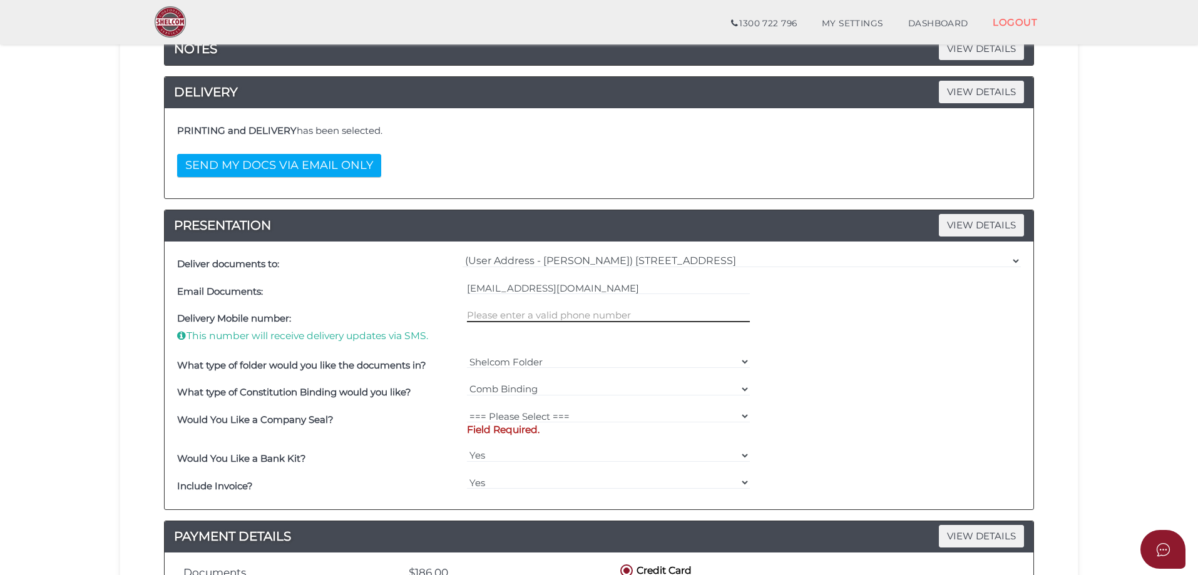
click at [557, 310] on input "text" at bounding box center [609, 316] width 284 height 14
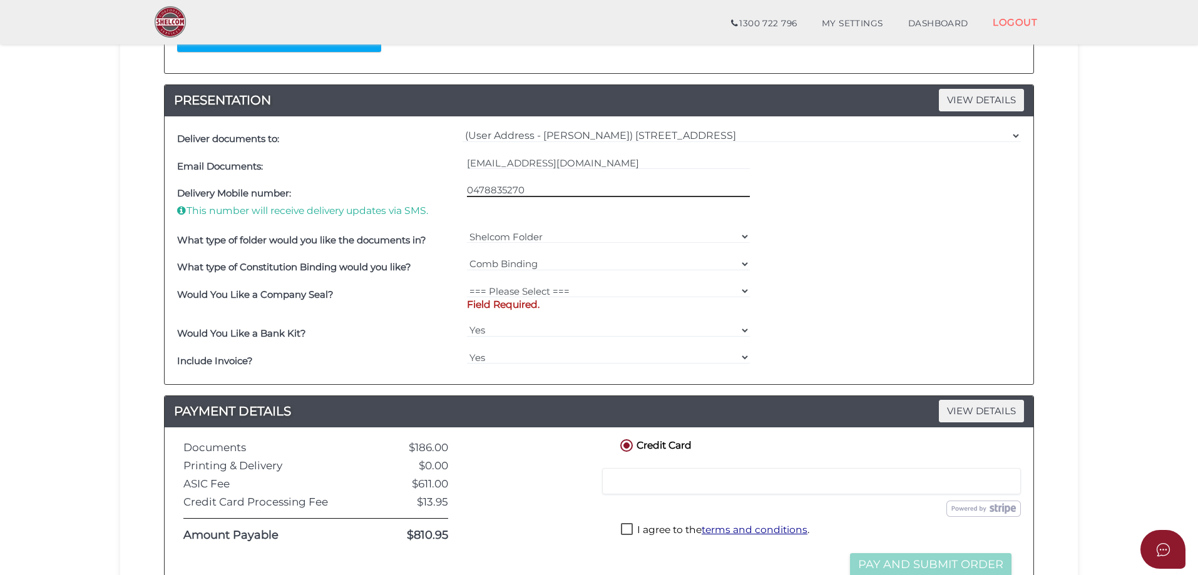
type input "0478835270"
click at [740, 289] on select "=== Please Select === Fold Seal $50 No Seal" at bounding box center [609, 291] width 284 height 14
select select "0"
click at [467, 284] on select "=== Please Select === Fold Seal $50 No Seal" at bounding box center [609, 291] width 284 height 14
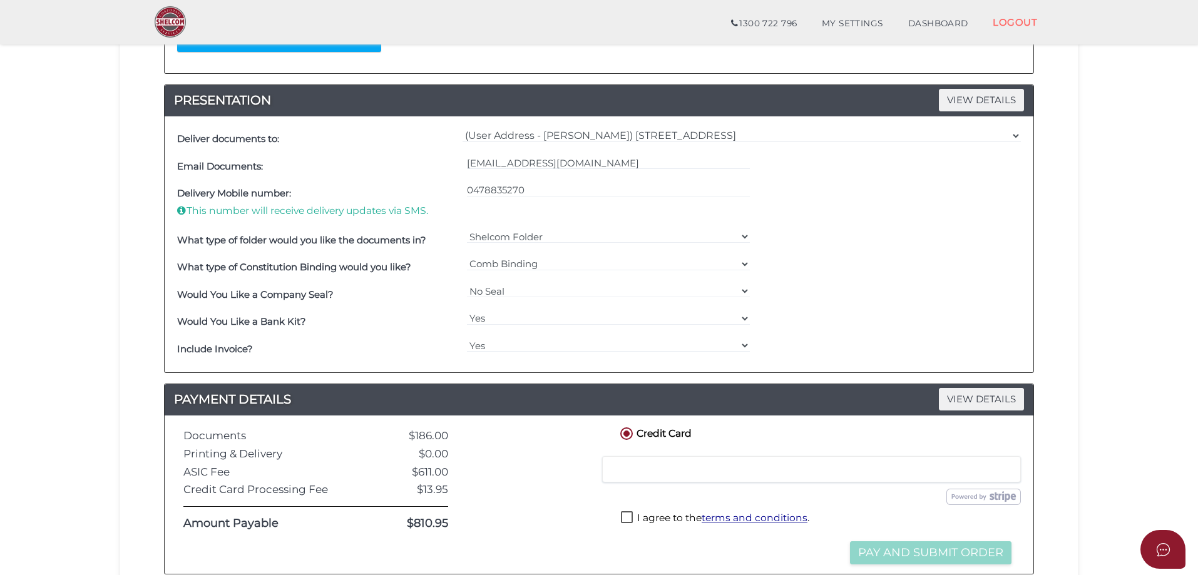
click at [627, 513] on label "I agree to the terms and conditions ." at bounding box center [715, 519] width 188 height 16
checkbox input "true"
click at [894, 549] on button "Pay and Submit Order" at bounding box center [930, 552] width 161 height 23
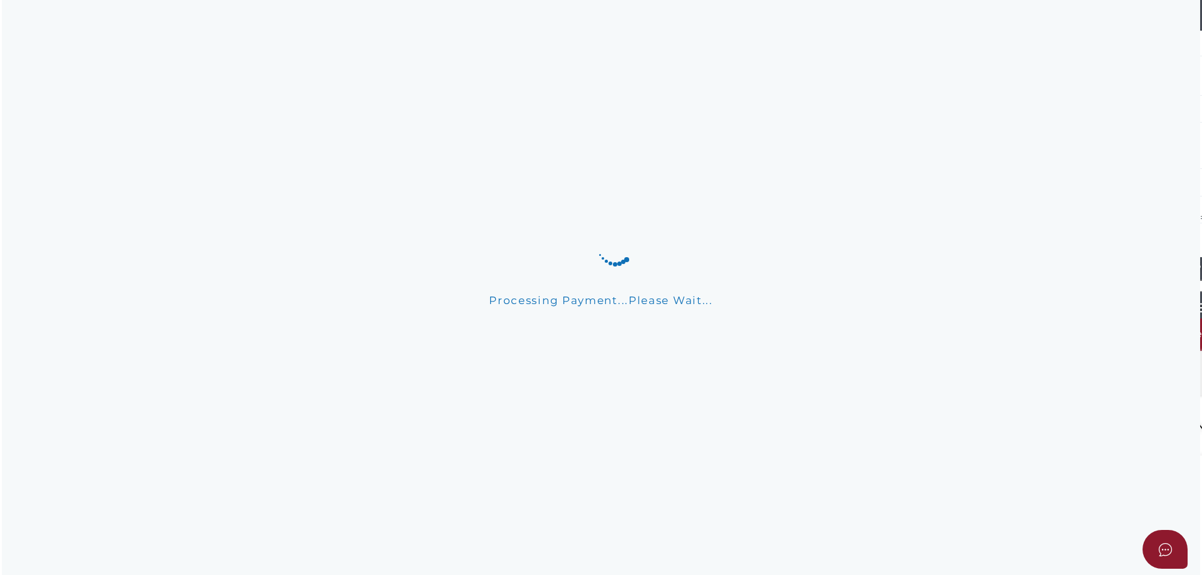
scroll to position [0, 0]
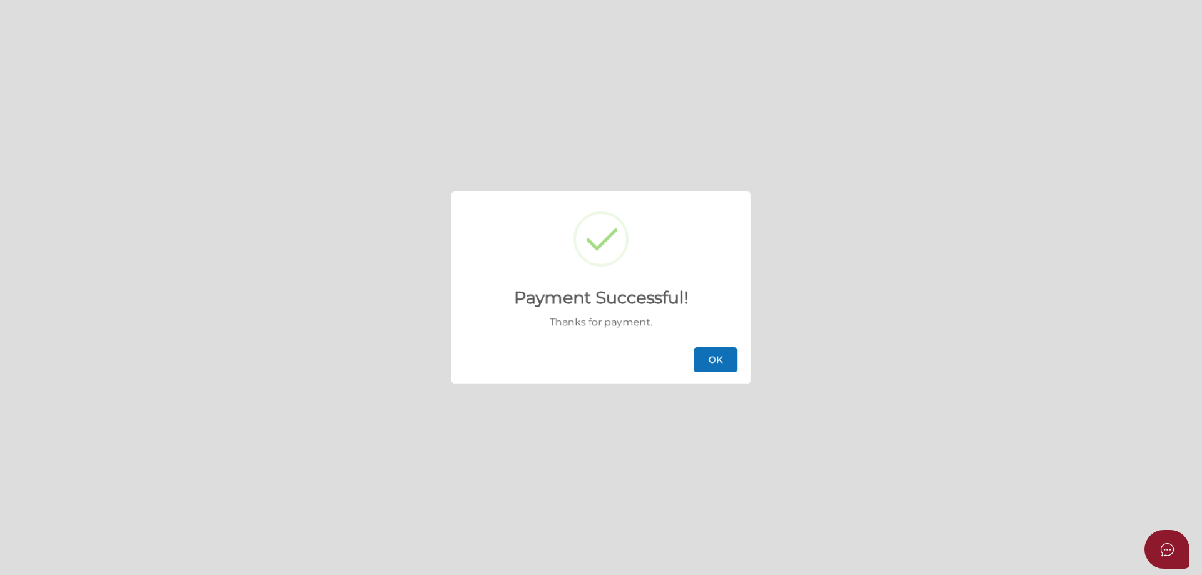
click at [719, 360] on button "OK" at bounding box center [715, 359] width 44 height 25
